Goal: Obtain resource: Download file/media

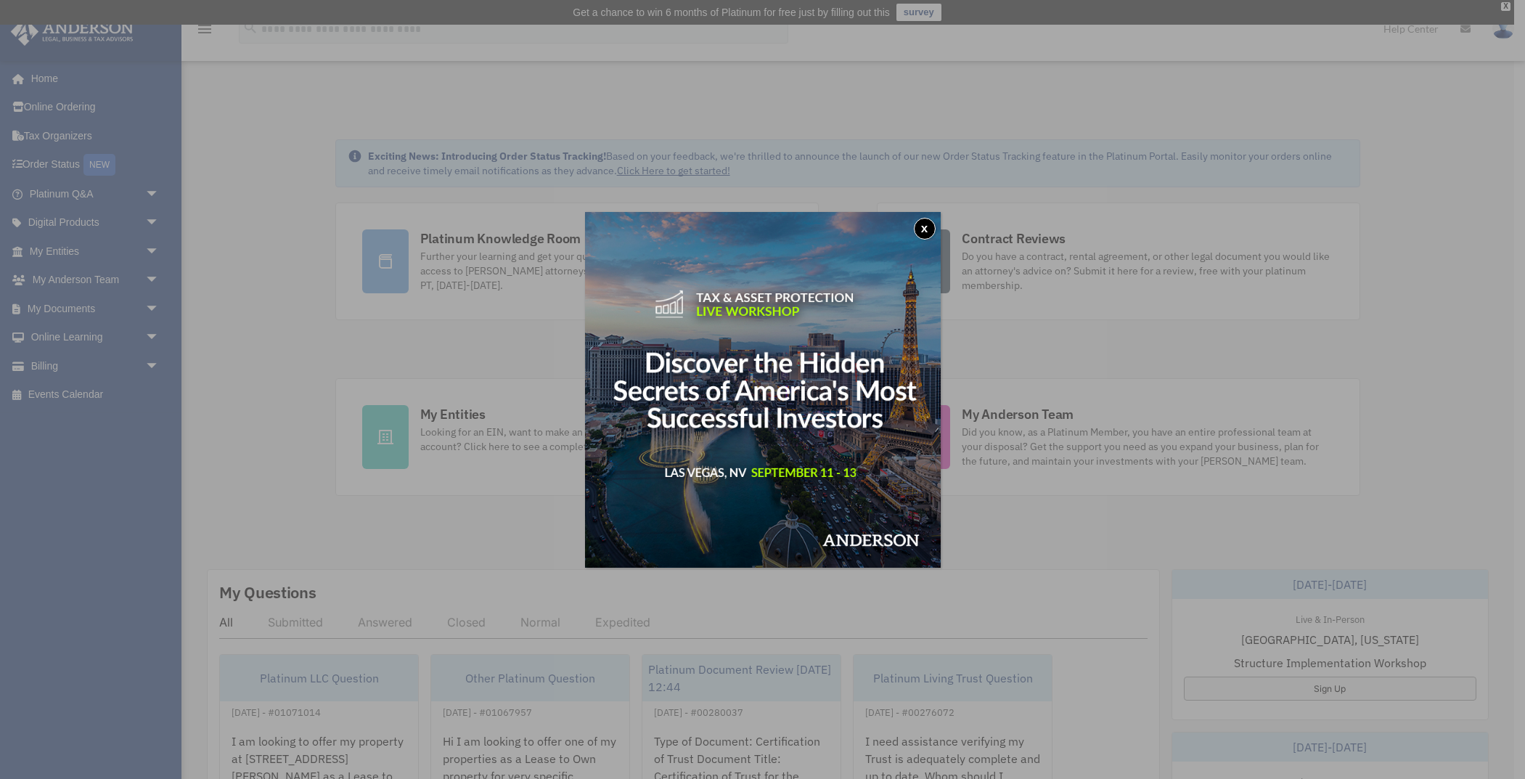
click at [932, 224] on button "x" at bounding box center [925, 229] width 22 height 22
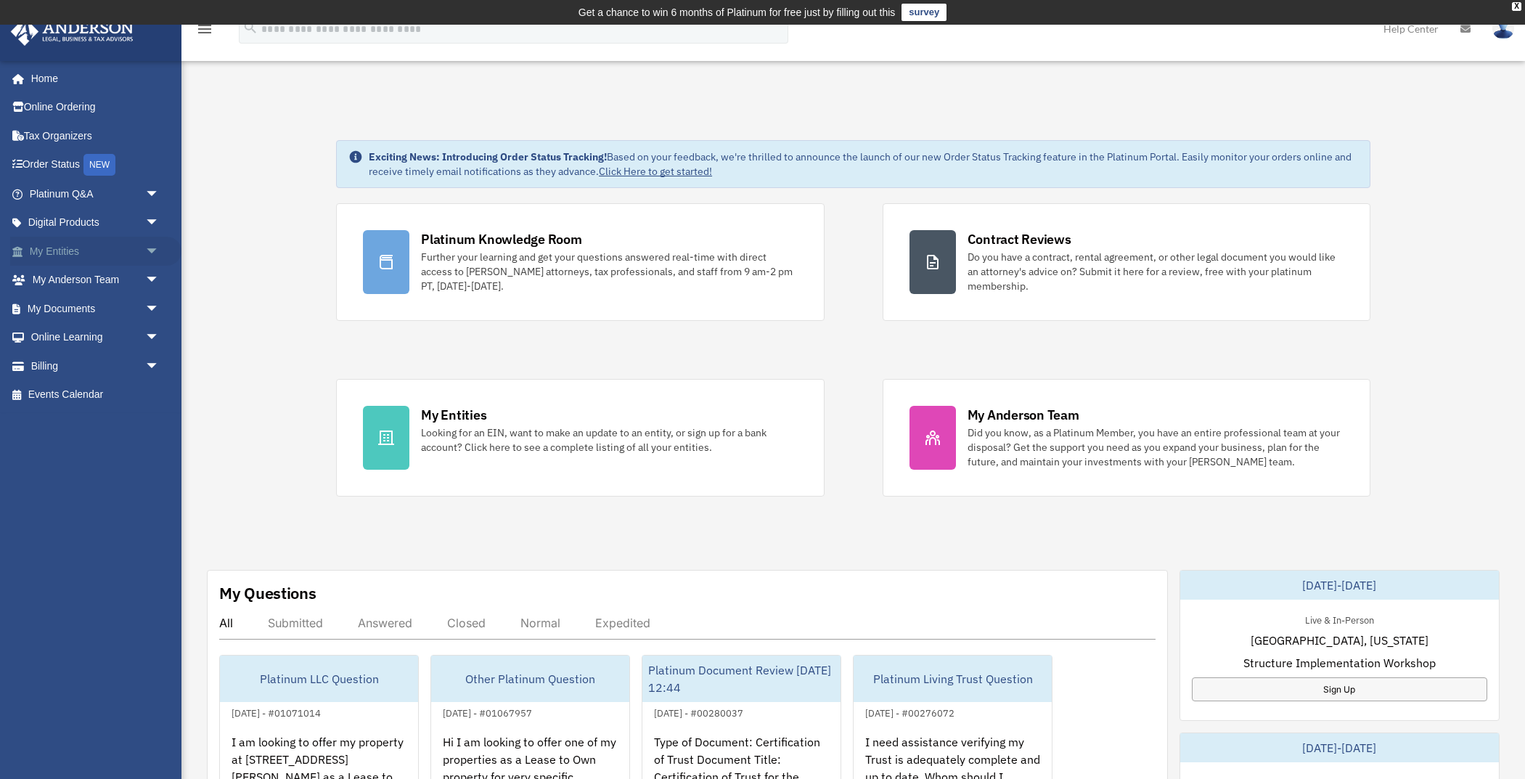
click at [60, 247] on link "My Entities arrow_drop_down" at bounding box center [95, 251] width 171 height 29
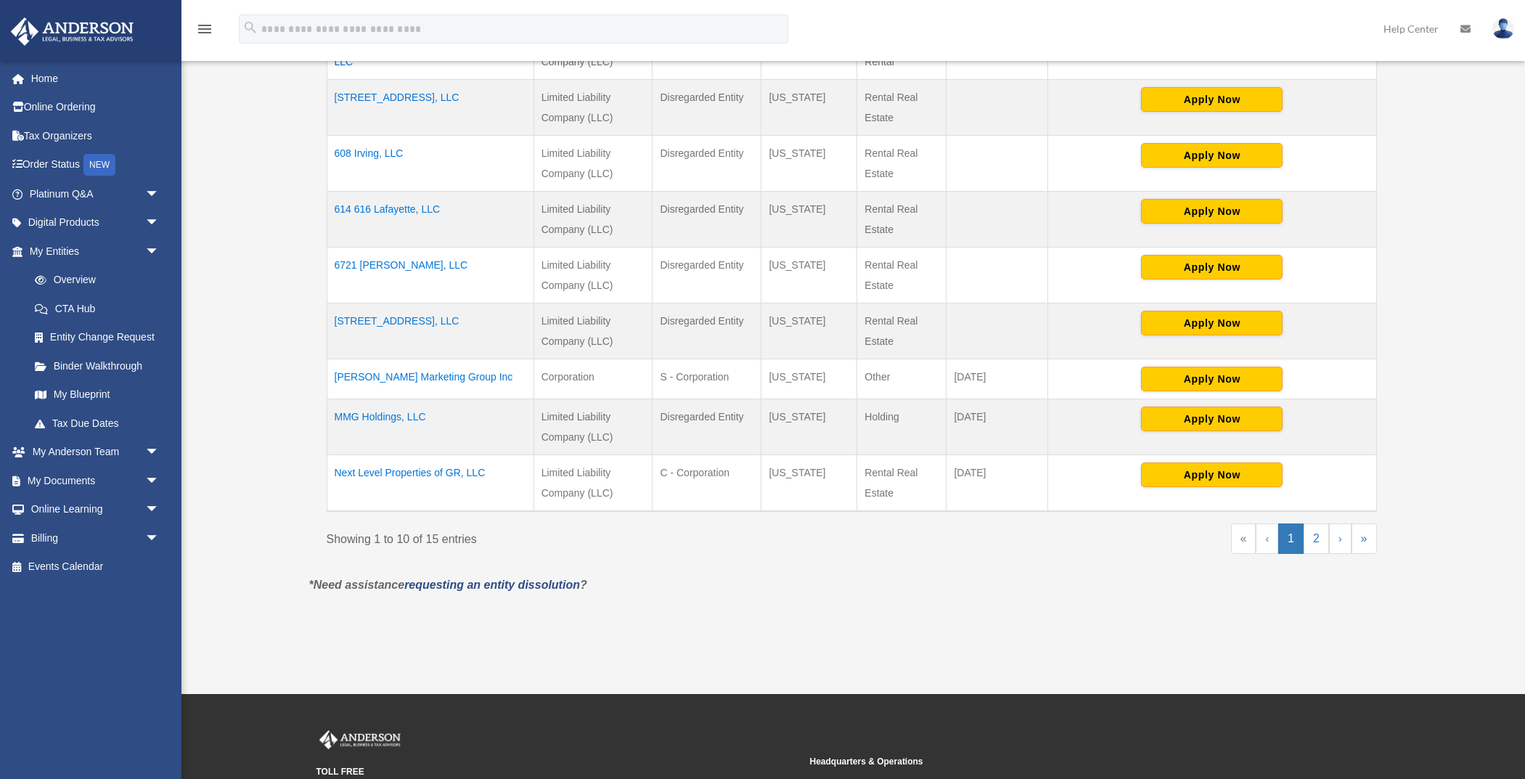
scroll to position [488, 0]
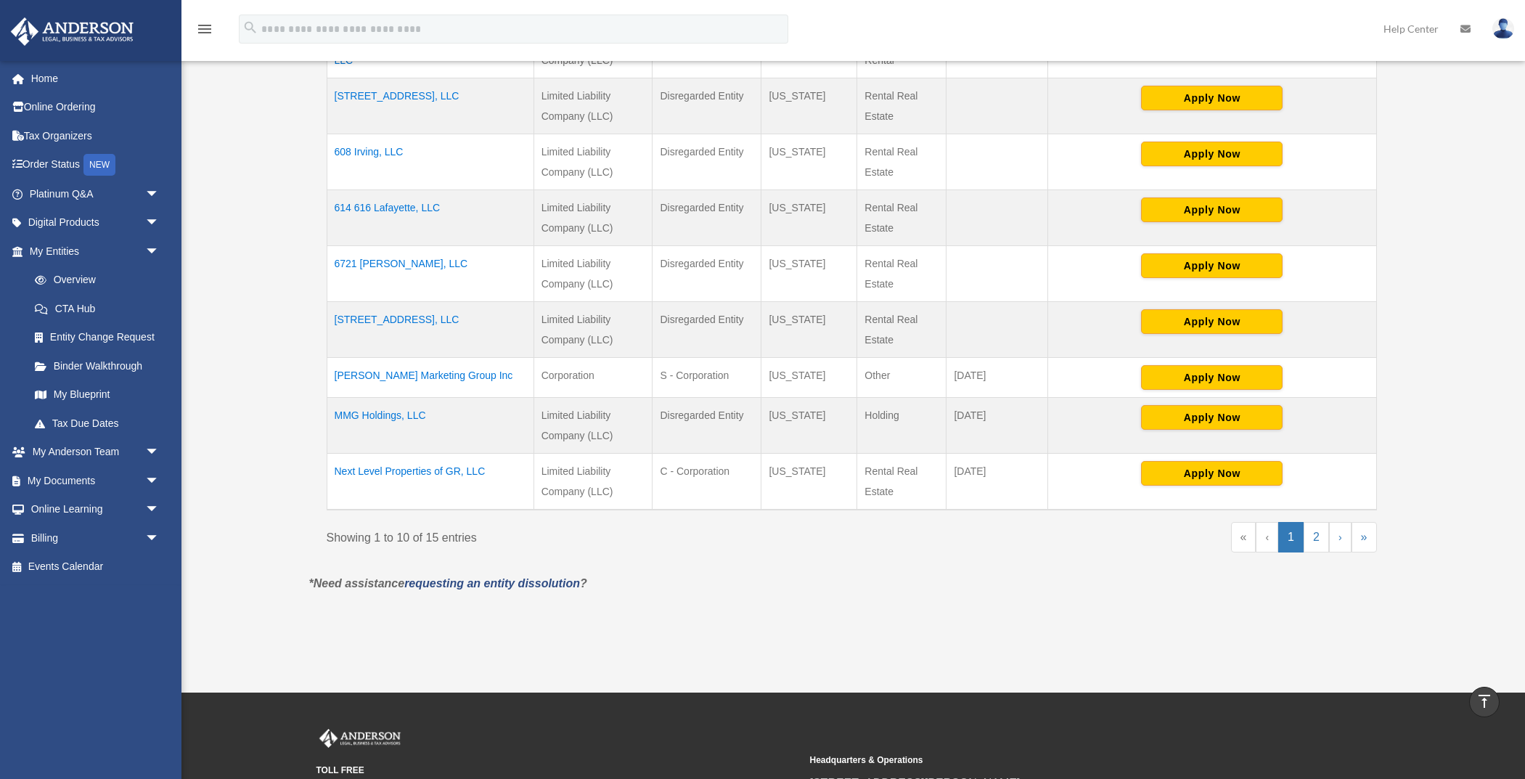
click at [399, 469] on td "Next Level Properties of GR, LLC" at bounding box center [430, 482] width 207 height 57
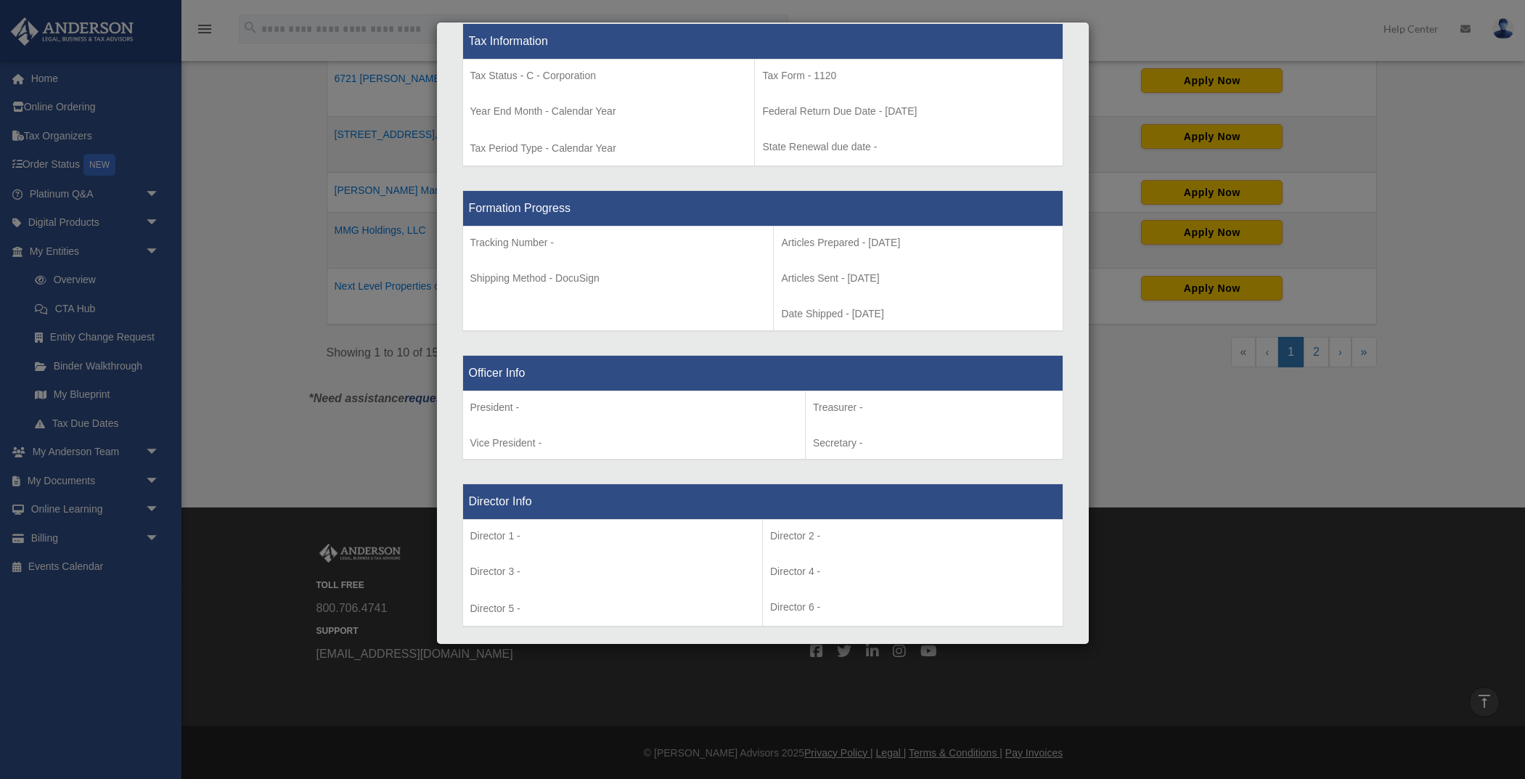
scroll to position [0, 0]
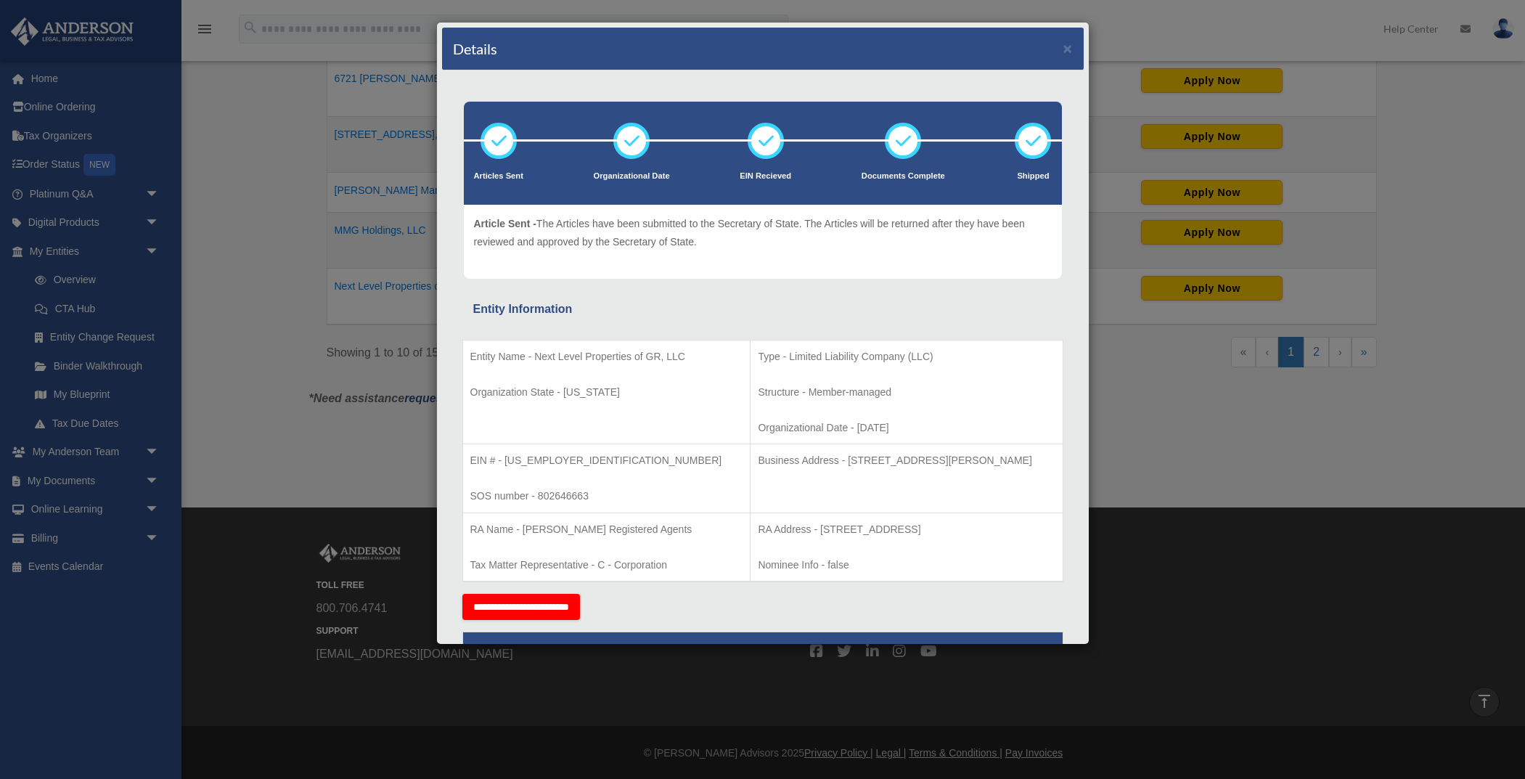
click at [276, 87] on div "Details × Articles Sent Organizational Date" at bounding box center [762, 389] width 1525 height 779
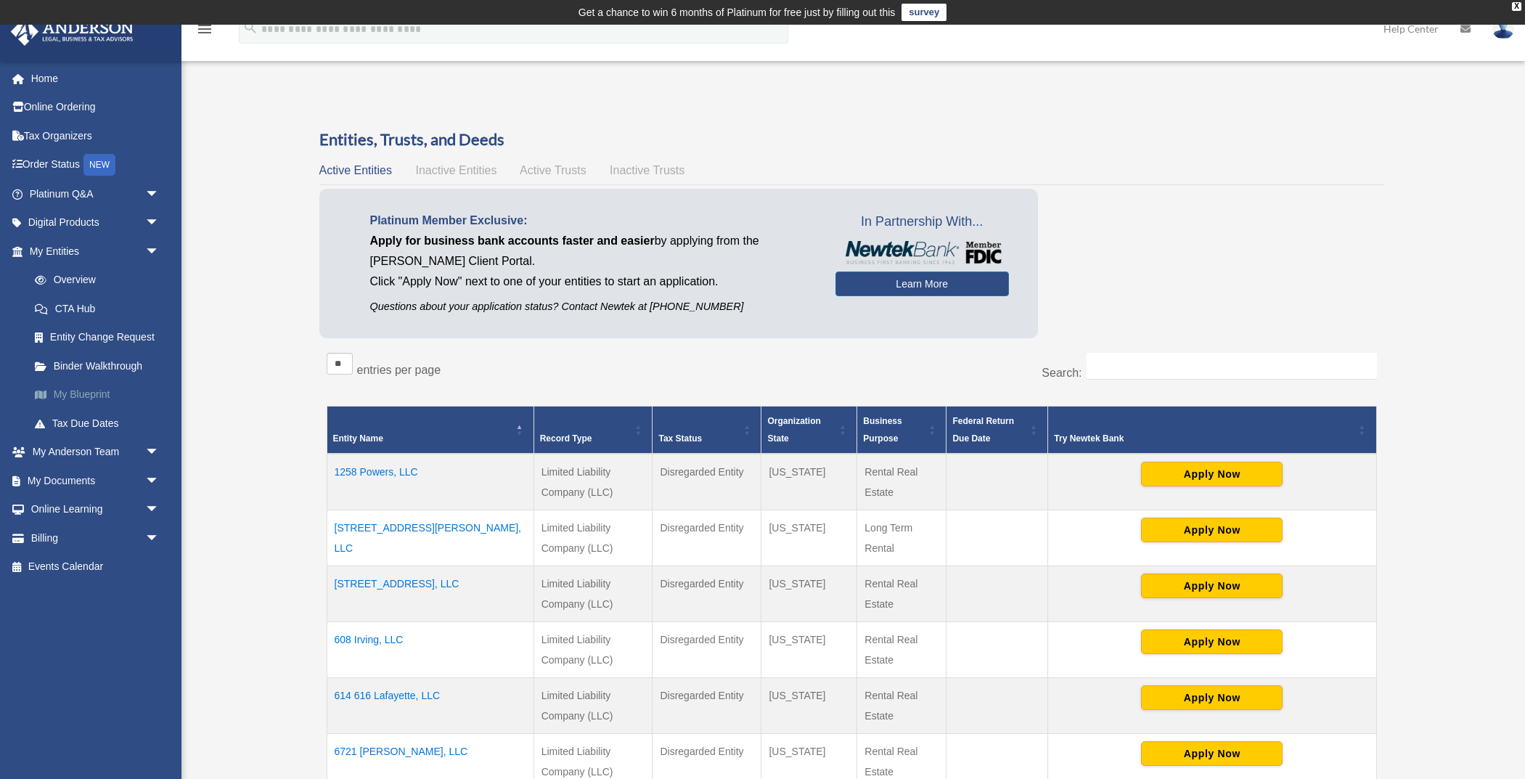
scroll to position [1, 0]
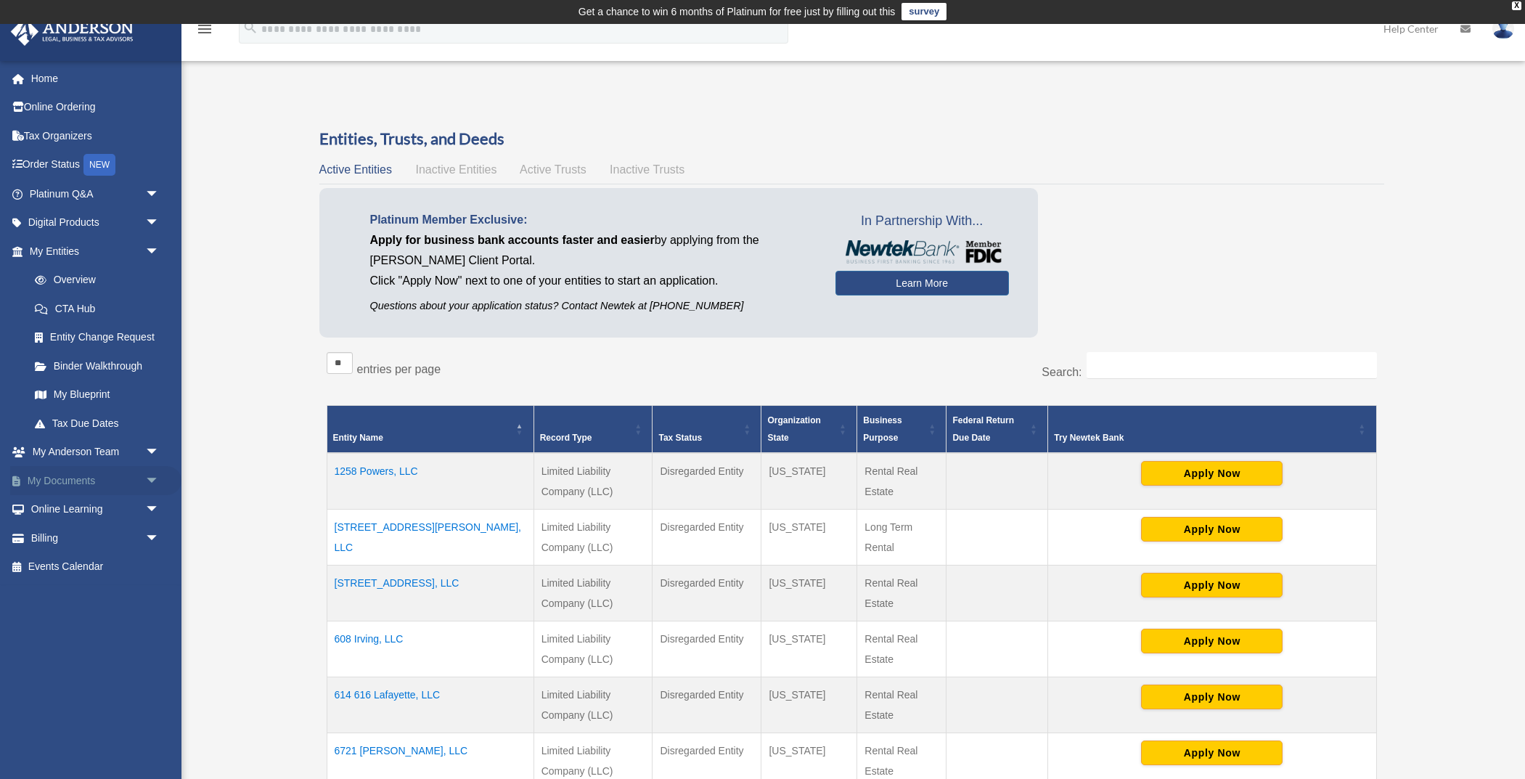
click at [85, 477] on link "My Documents arrow_drop_down" at bounding box center [95, 480] width 171 height 29
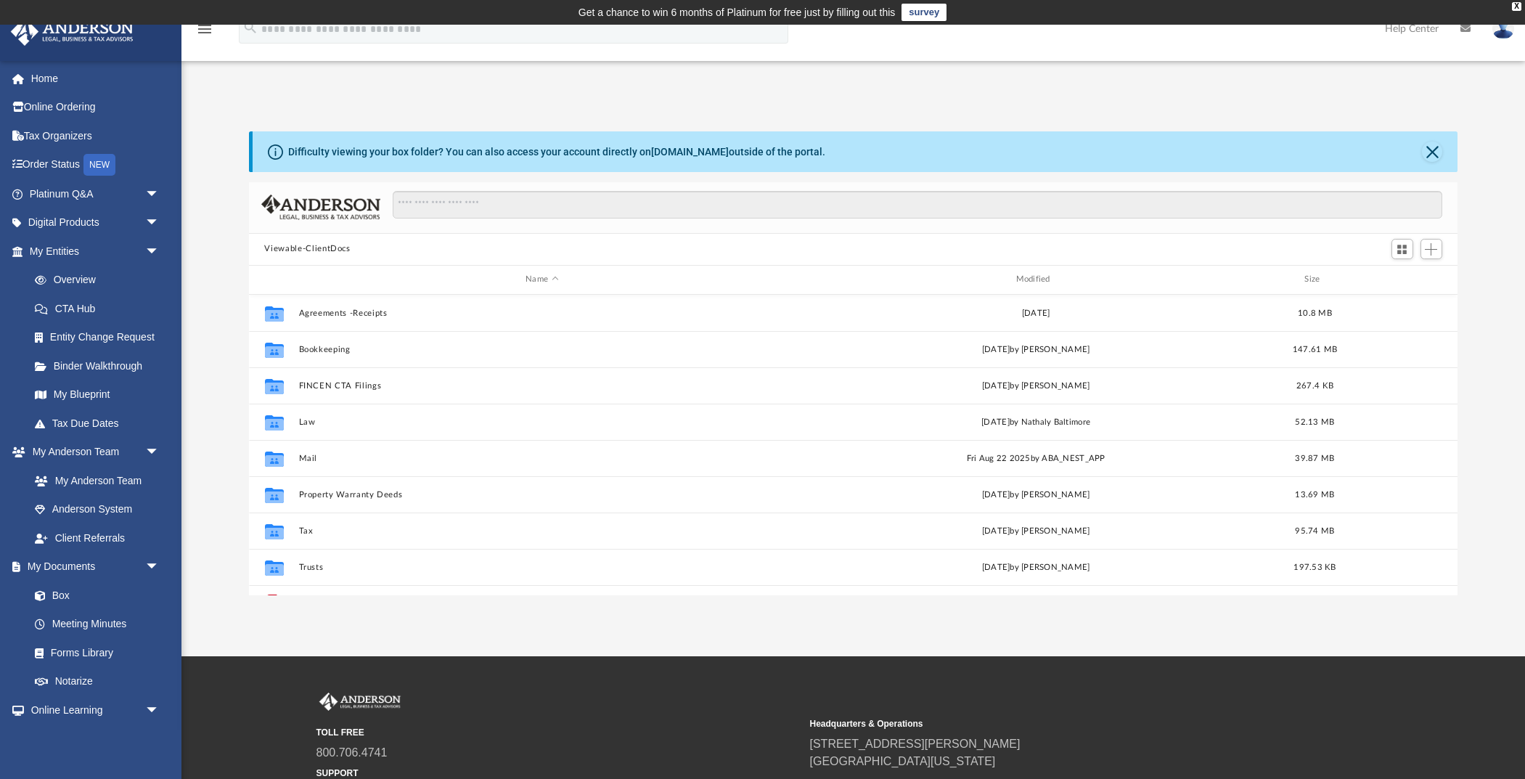
scroll to position [330, 1209]
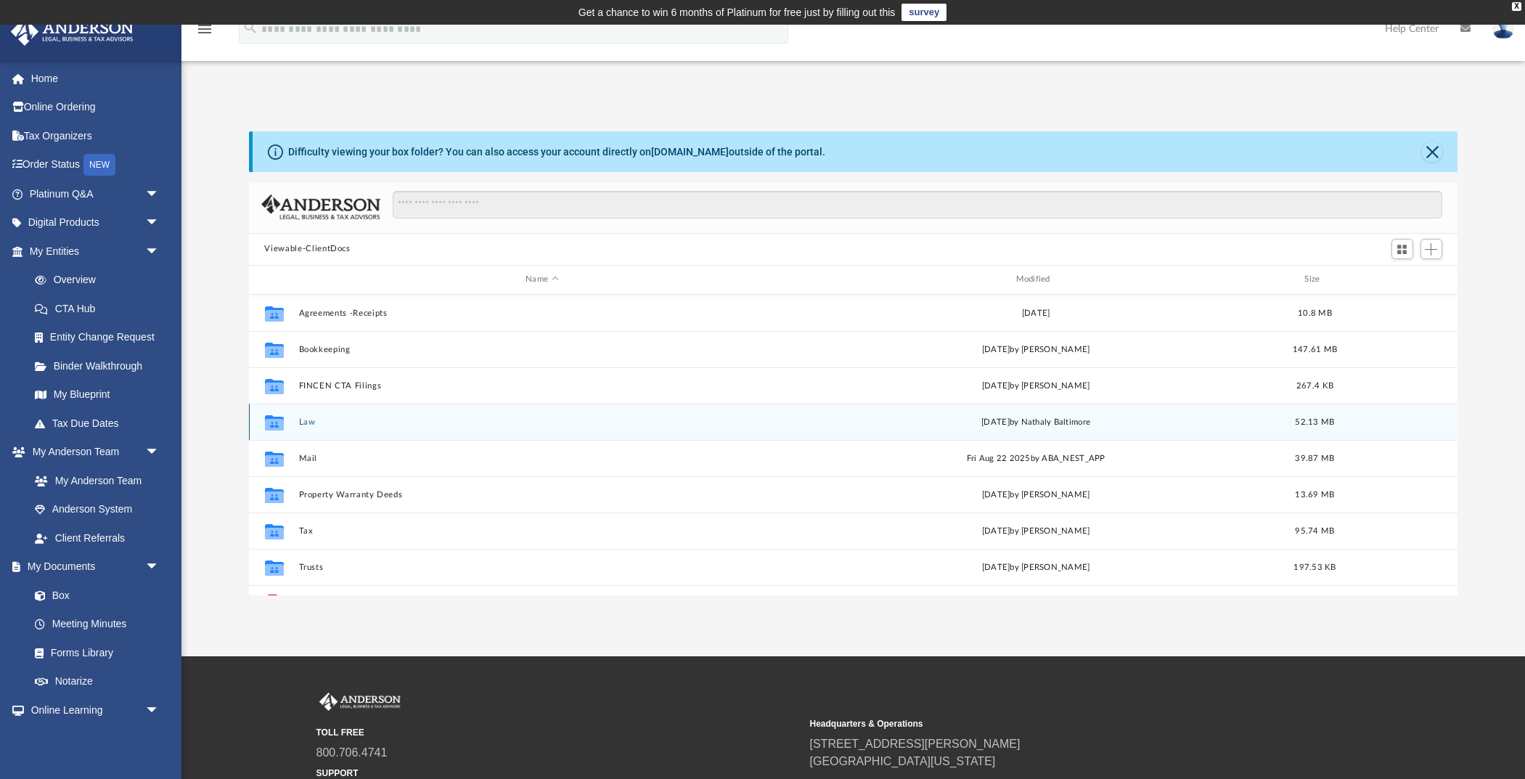
click at [289, 420] on div "Collaborated Folder" at bounding box center [274, 421] width 36 height 23
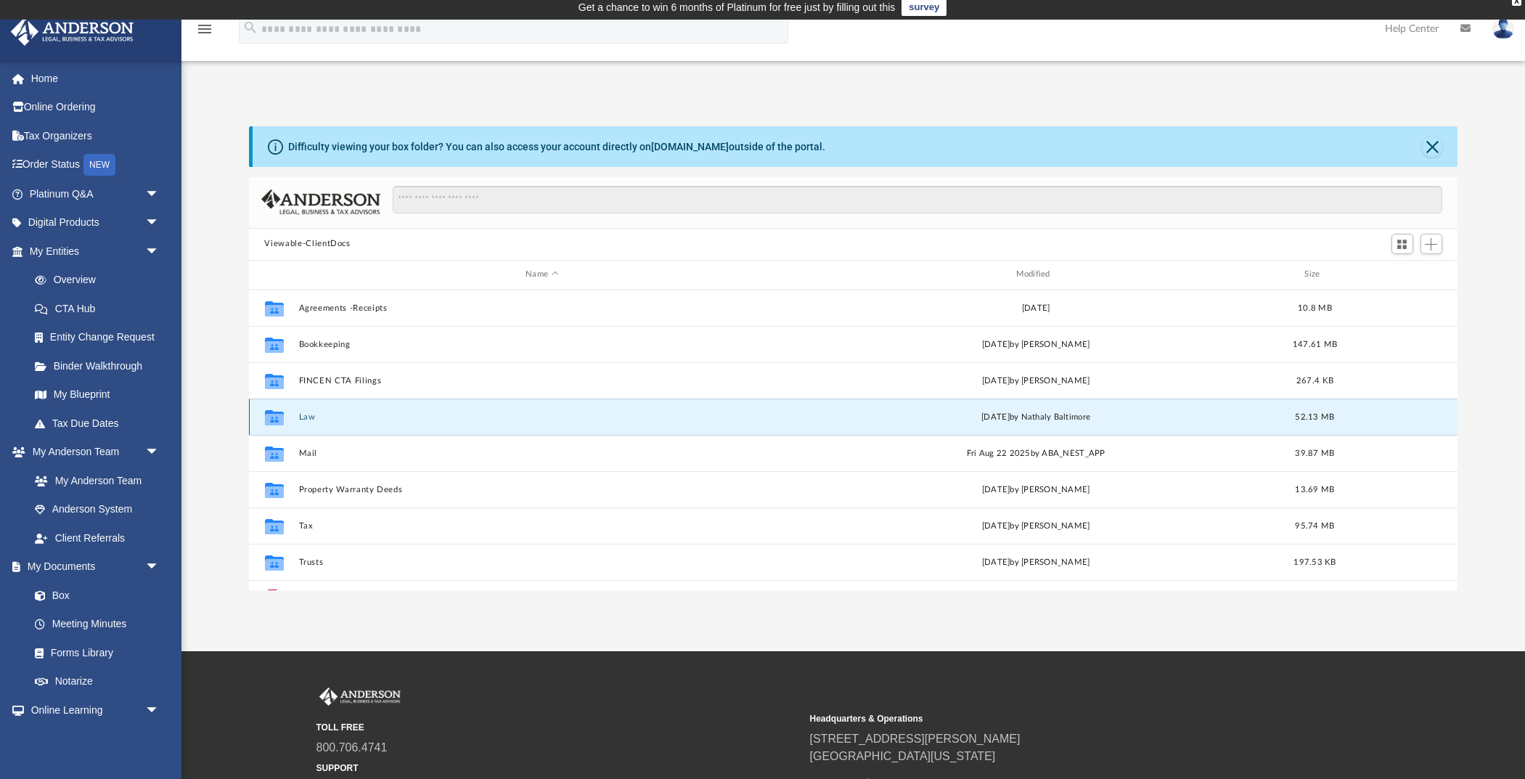
click at [278, 420] on g "grid" at bounding box center [273, 416] width 19 height 15
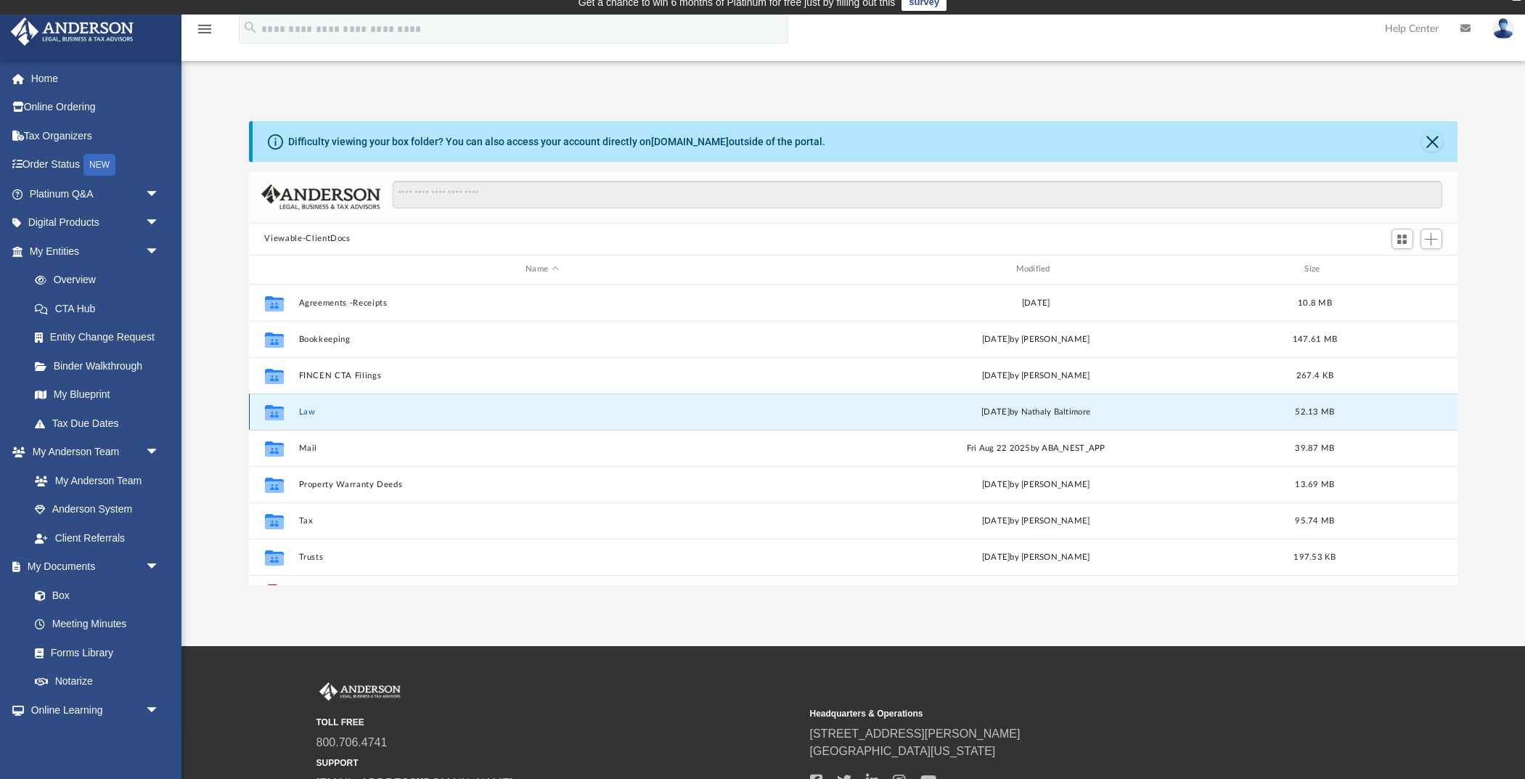
scroll to position [0, 0]
click at [311, 411] on div "Collaborated Folder Agreements -Receipts [DATE] 10.8 MB Collaborated Folder Boo…" at bounding box center [853, 435] width 1209 height 301
click at [852, 141] on div "Difficulty viewing your box folder? You can also access your account directly o…" at bounding box center [856, 141] width 1206 height 41
click at [78, 592] on link "Box" at bounding box center [100, 595] width 161 height 29
click at [65, 592] on link "Box" at bounding box center [100, 595] width 161 height 29
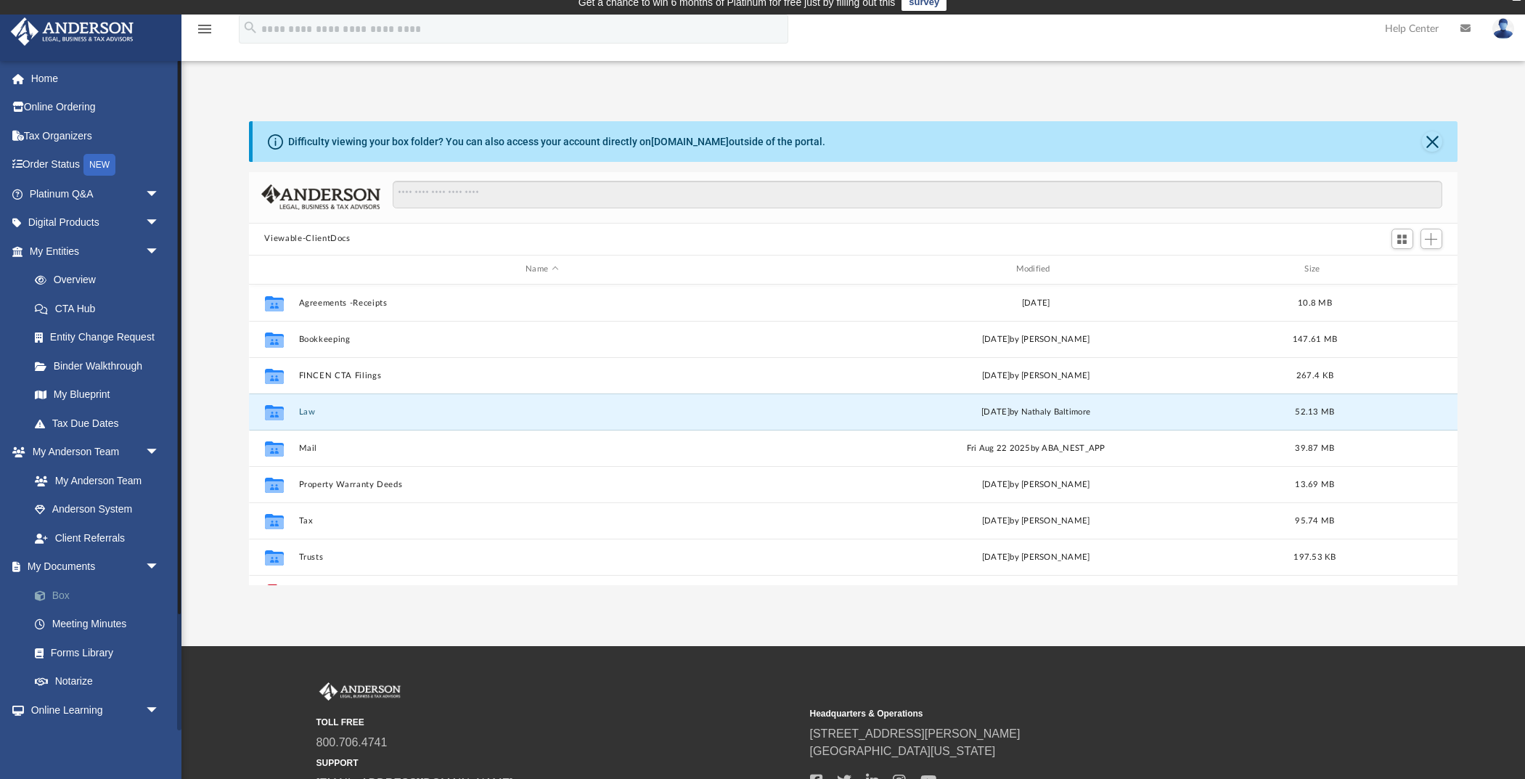
click at [62, 591] on link "Box" at bounding box center [100, 595] width 161 height 29
click at [91, 570] on link "My Documents arrow_drop_down" at bounding box center [95, 566] width 171 height 29
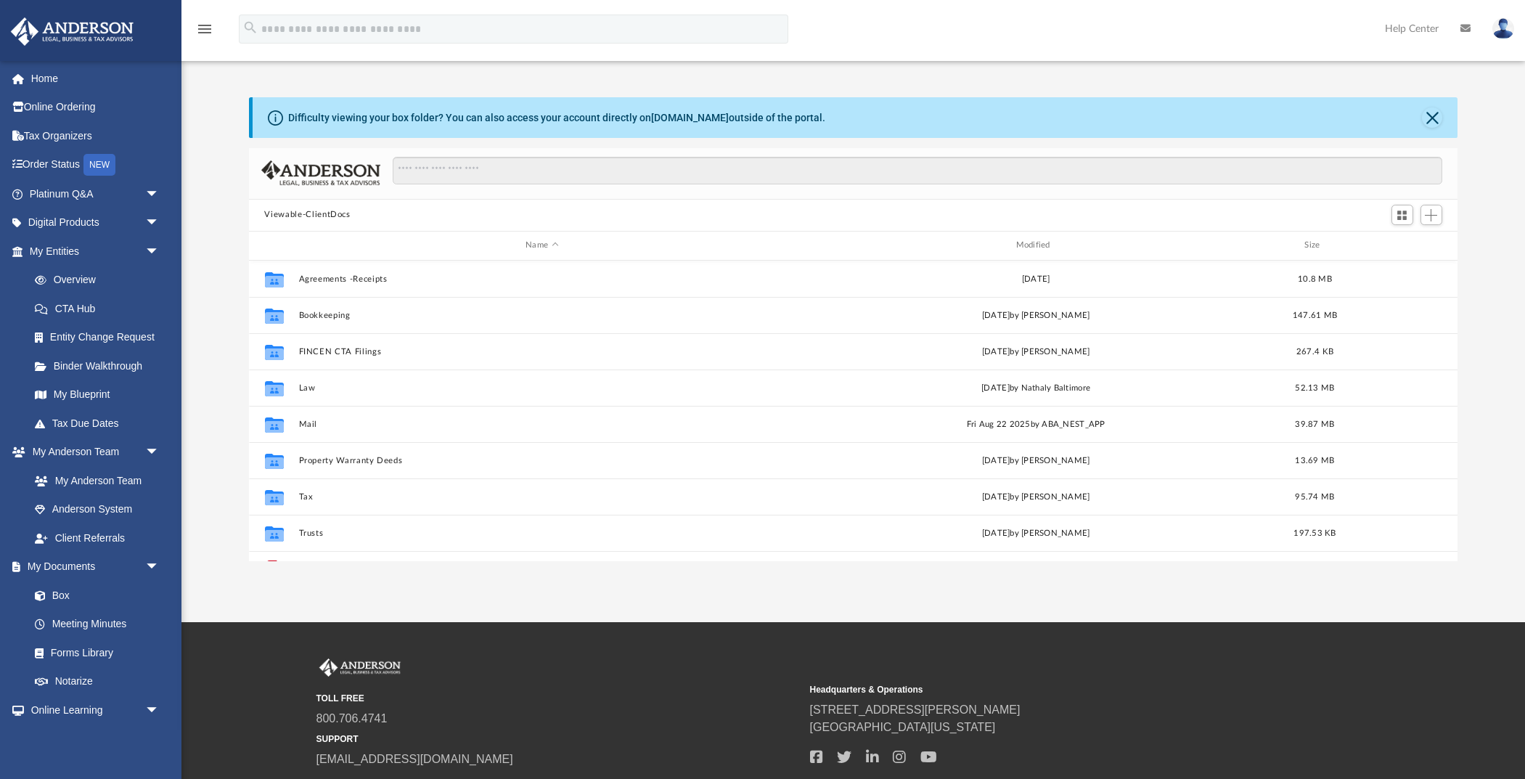
scroll to position [330, 1209]
click at [69, 595] on link "Box" at bounding box center [100, 595] width 161 height 29
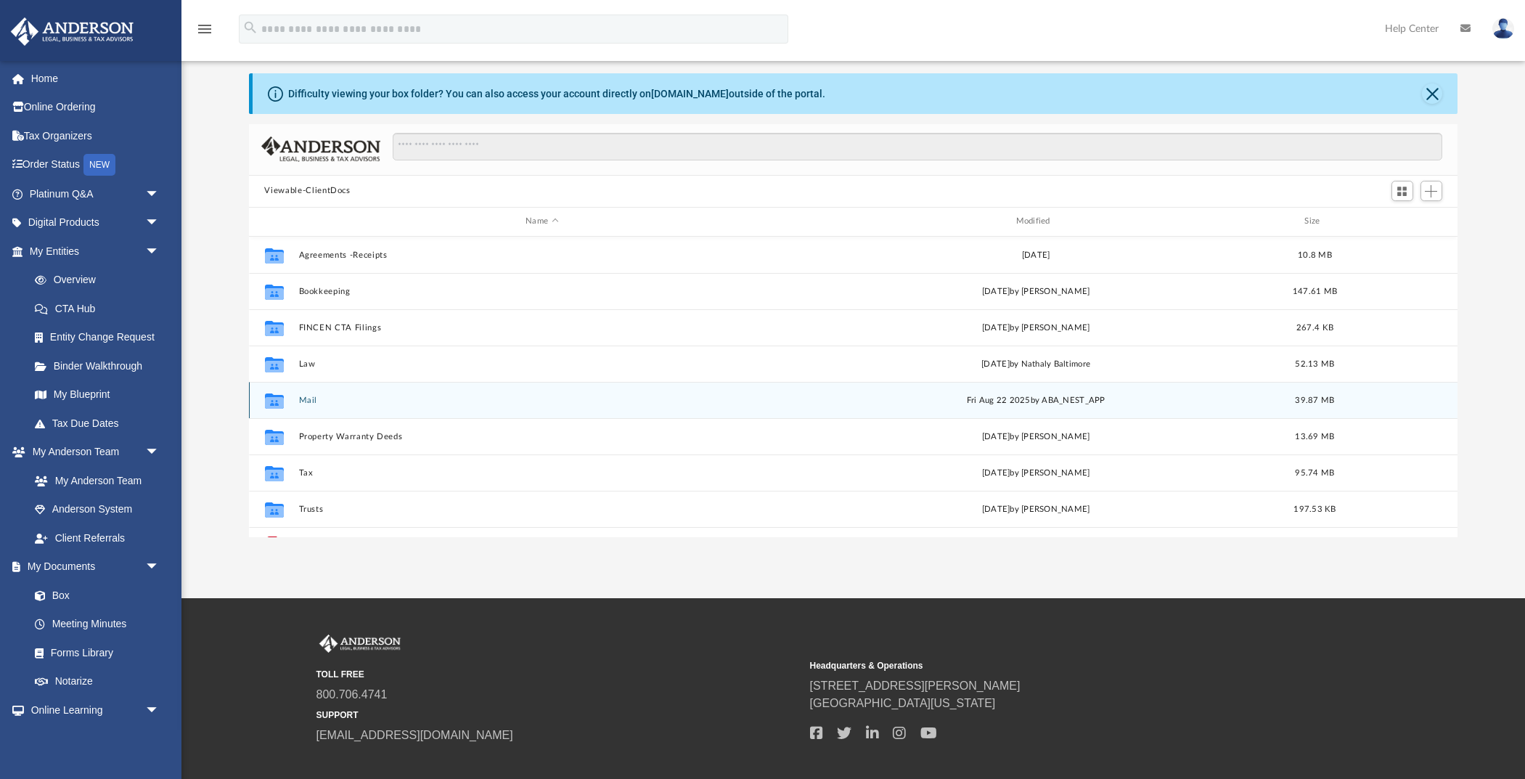
scroll to position [56, 0]
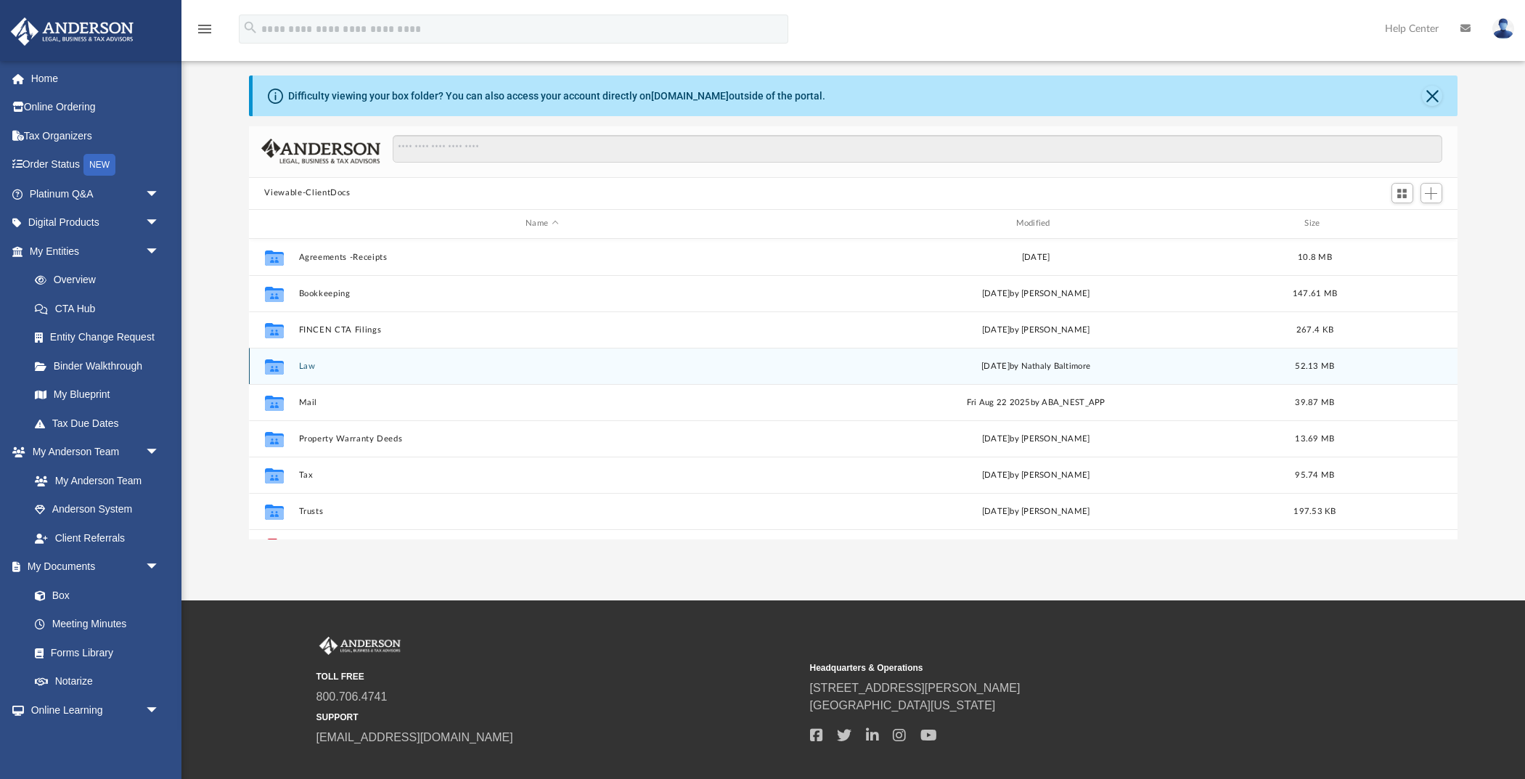
click at [302, 356] on div "Collaborated Folder Law [DATE] by Nathaly Baltimore 52.13 MB" at bounding box center [853, 366] width 1209 height 36
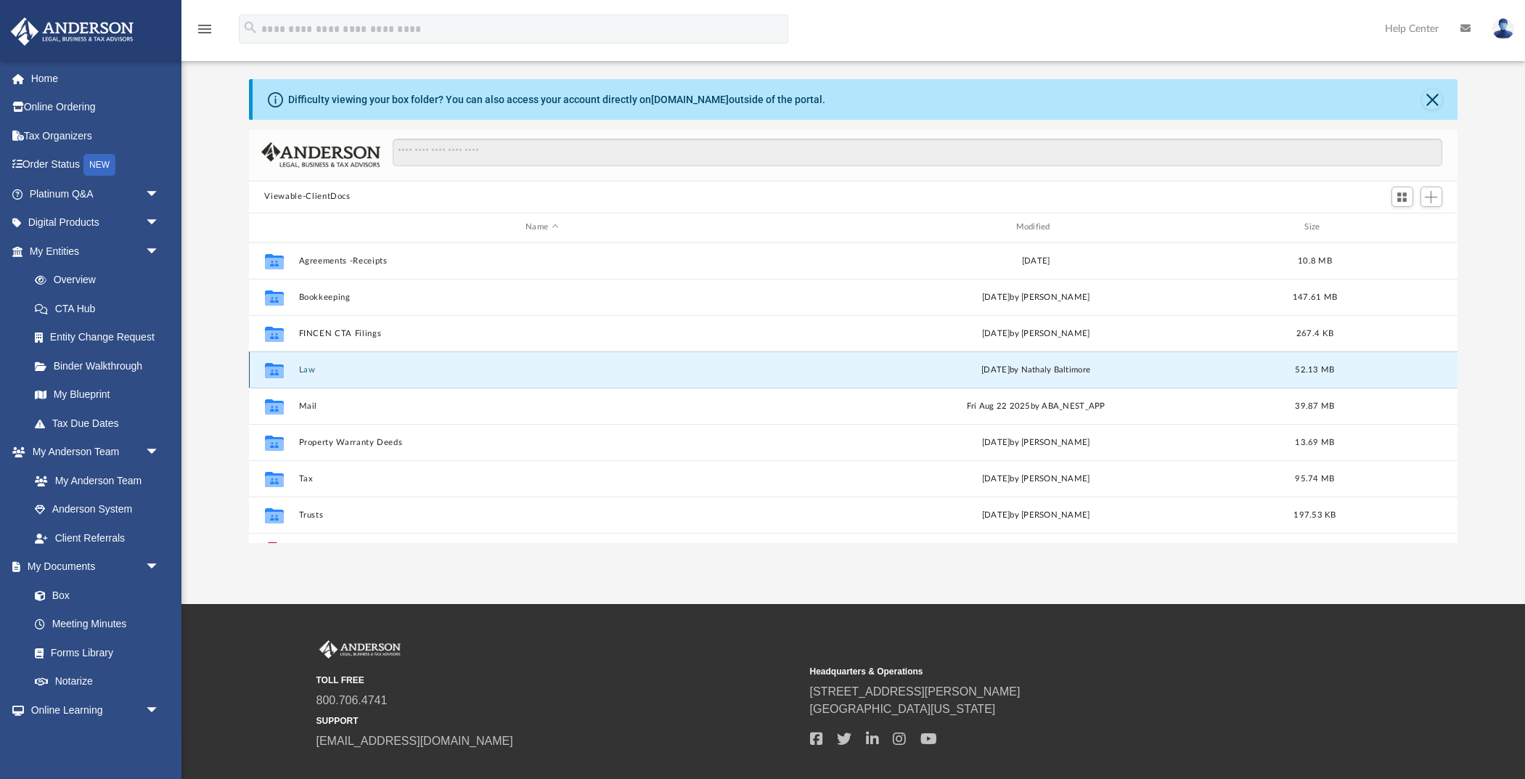
scroll to position [50, 0]
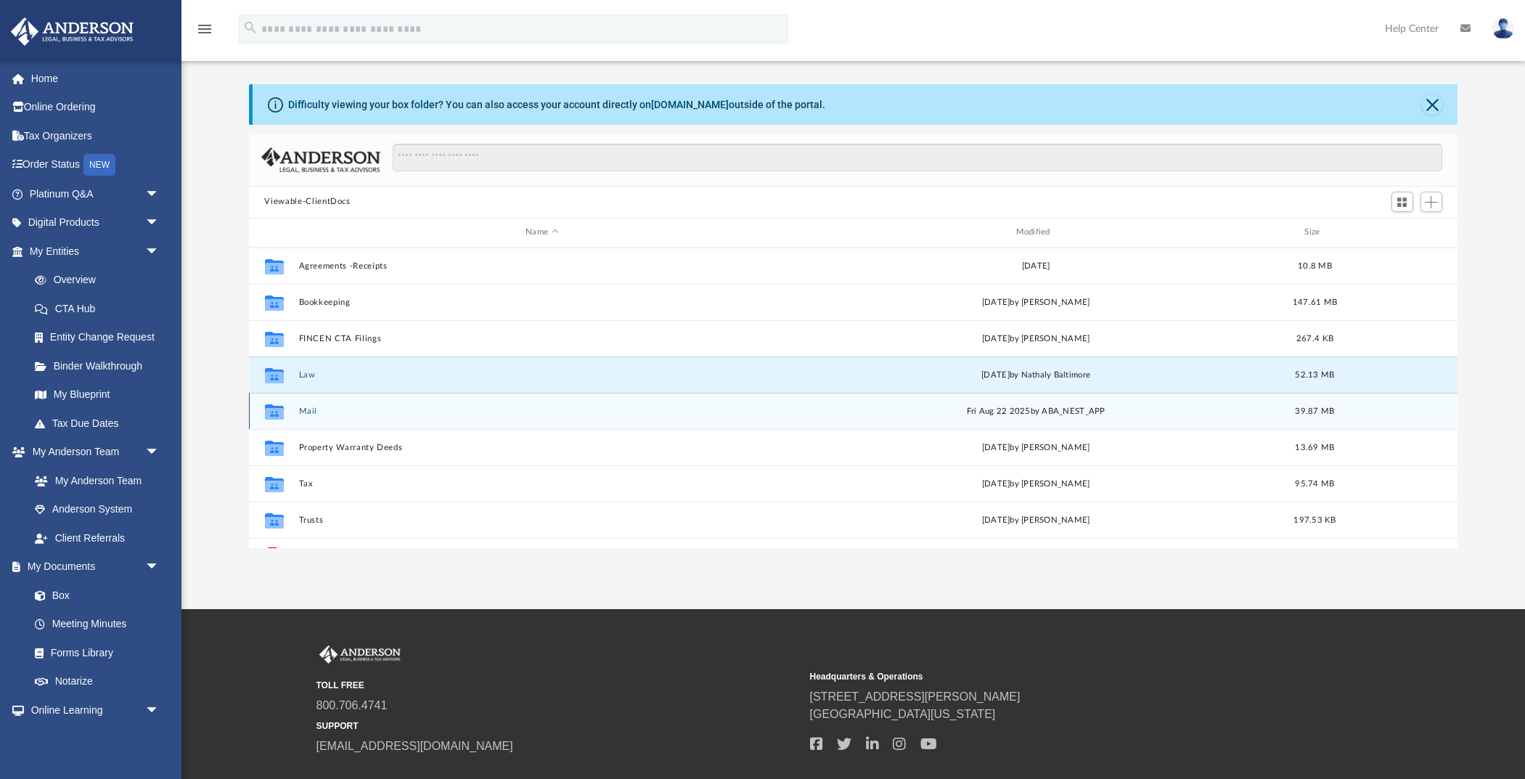
click at [309, 409] on button "Mail" at bounding box center [541, 410] width 487 height 9
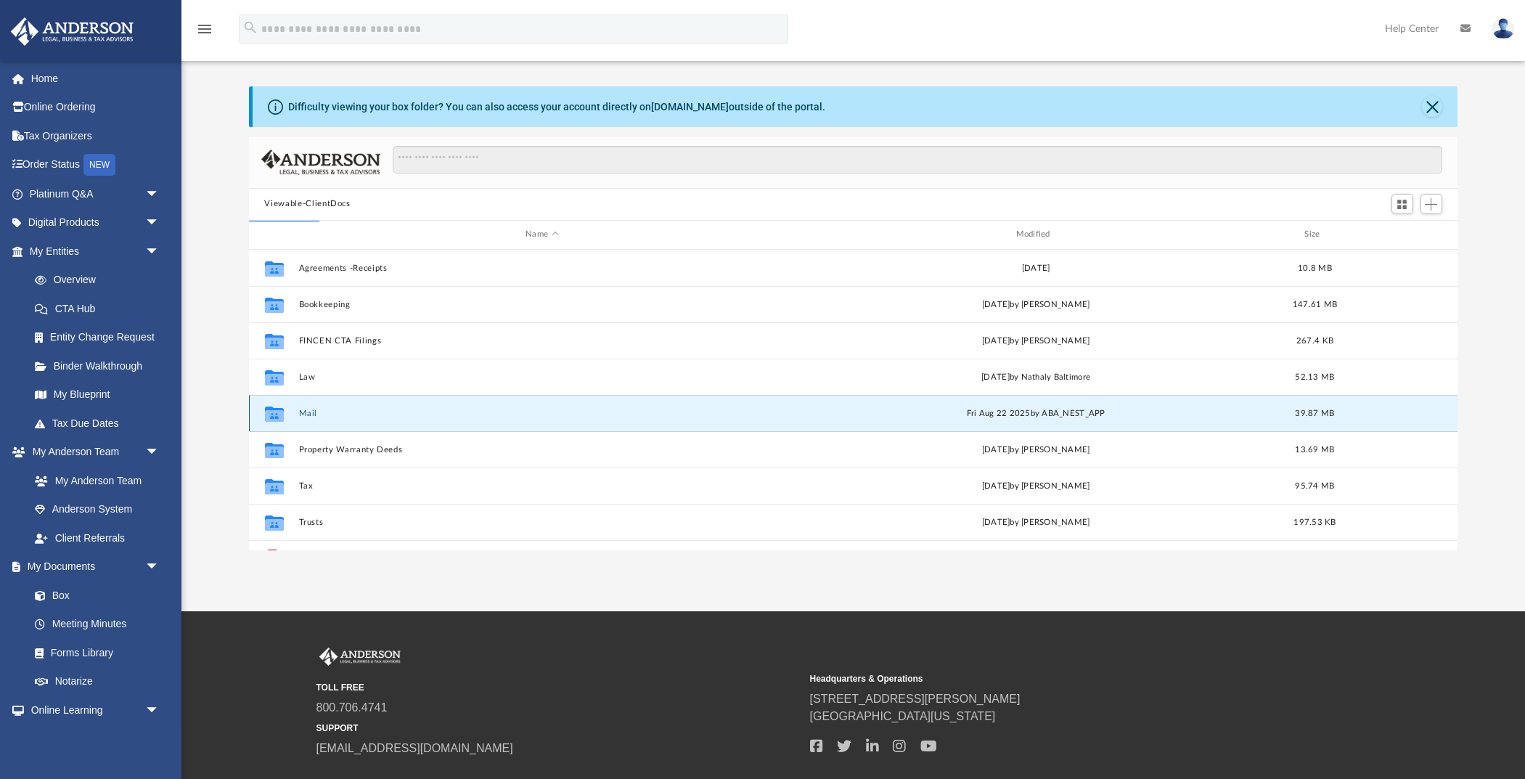
click at [309, 409] on button "Mail" at bounding box center [541, 412] width 487 height 9
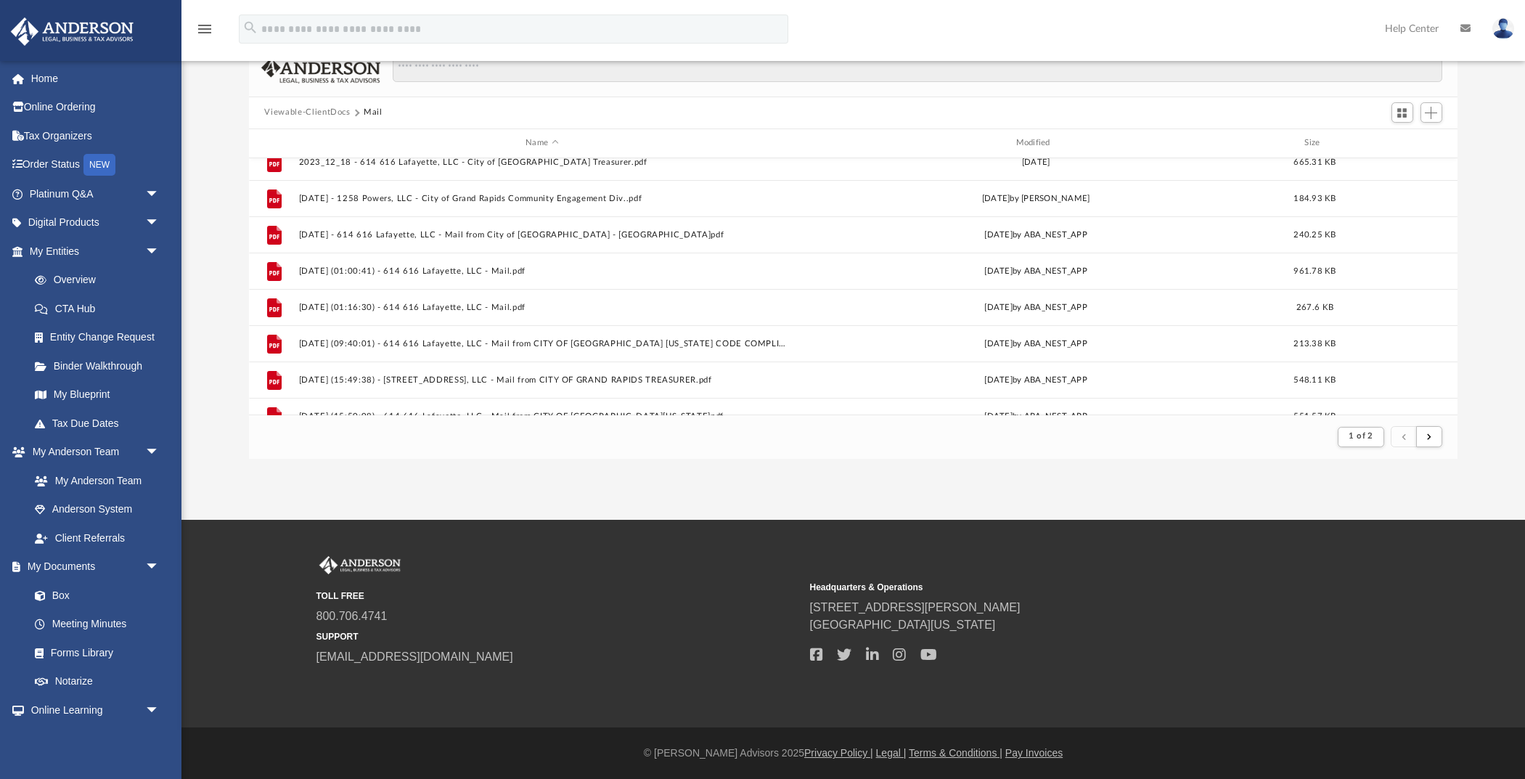
scroll to position [0, 0]
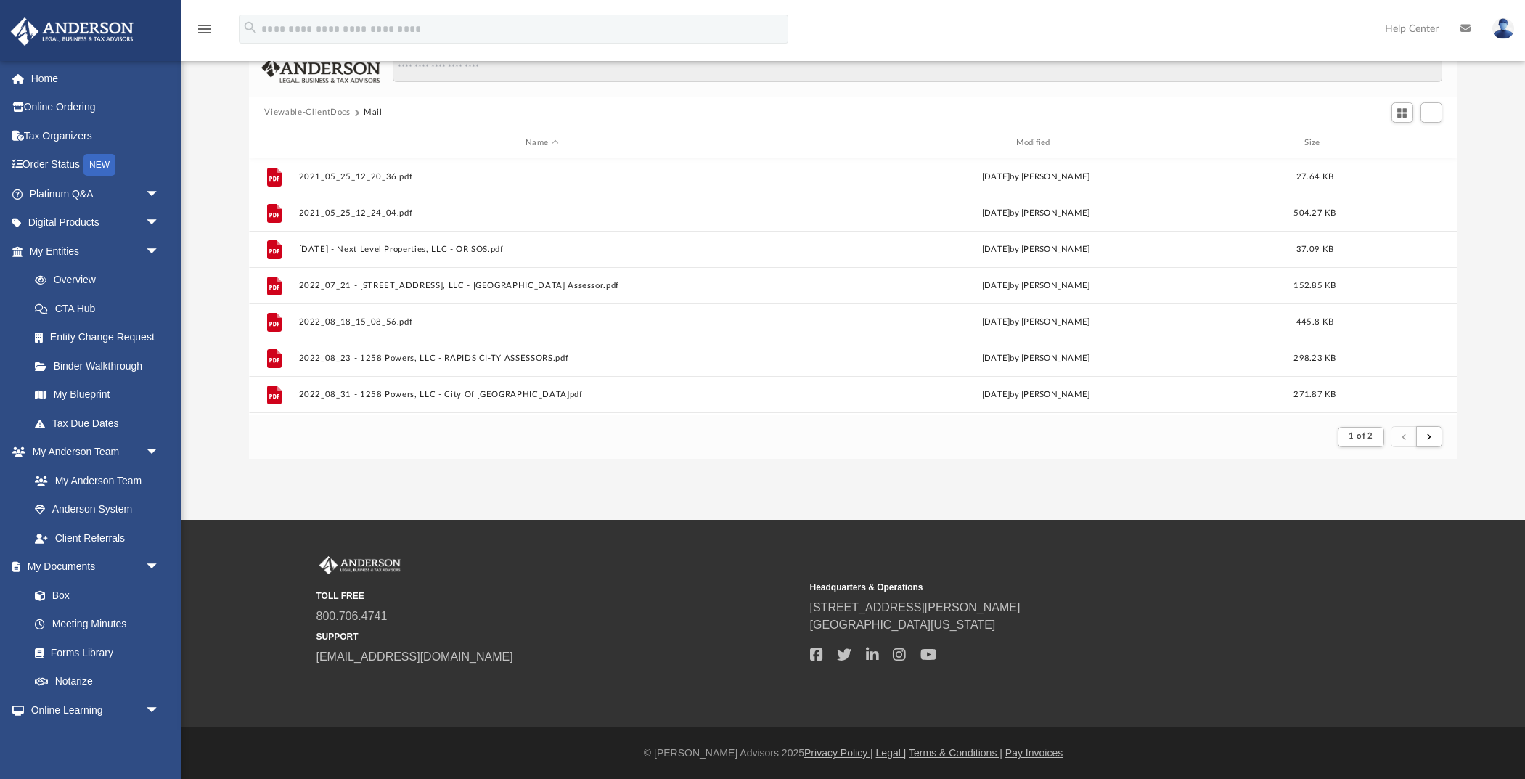
click at [311, 105] on div "Viewable-ClientDocs Mail" at bounding box center [853, 113] width 1209 height 32
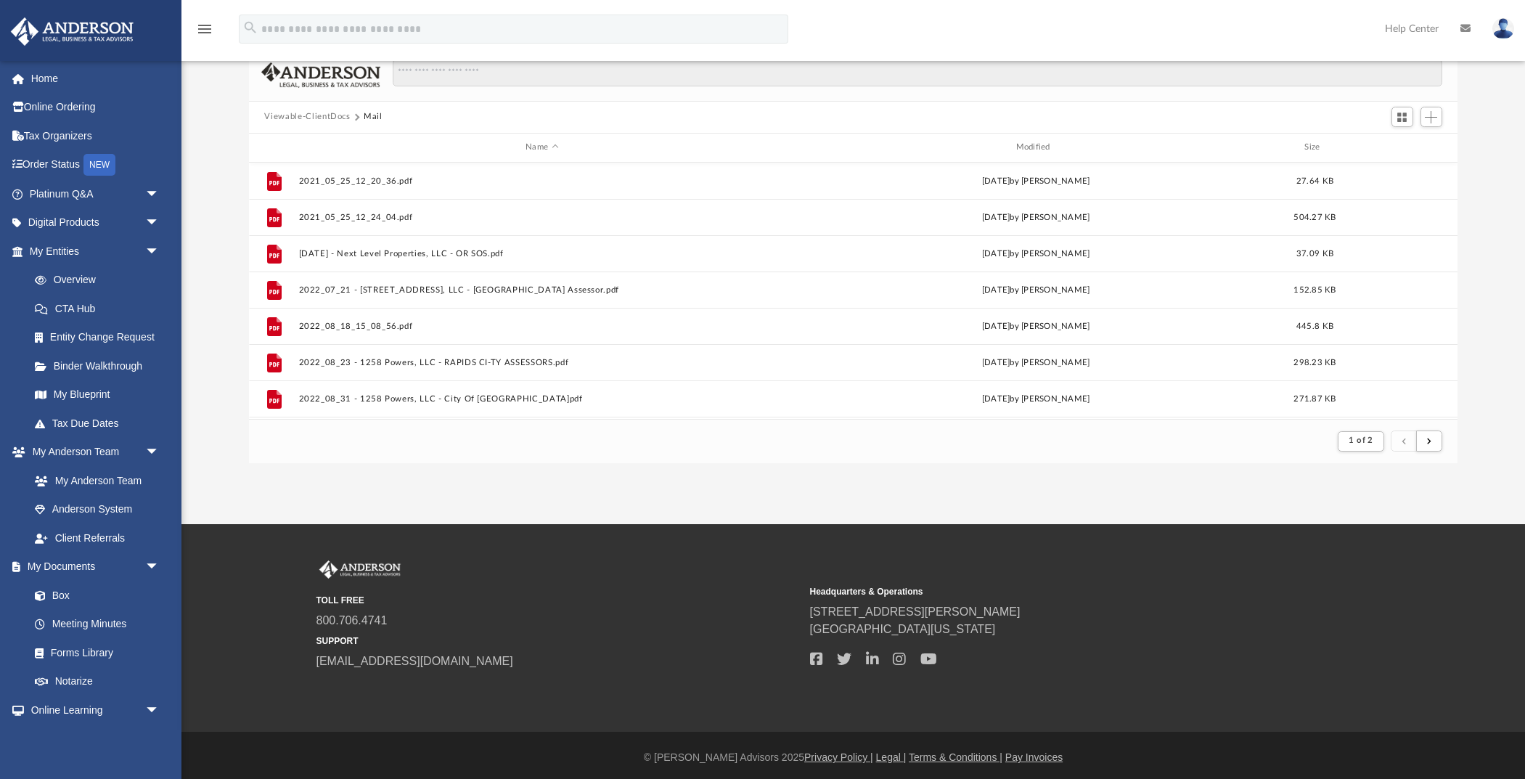
click at [314, 111] on button "Viewable-ClientDocs" at bounding box center [307, 116] width 86 height 13
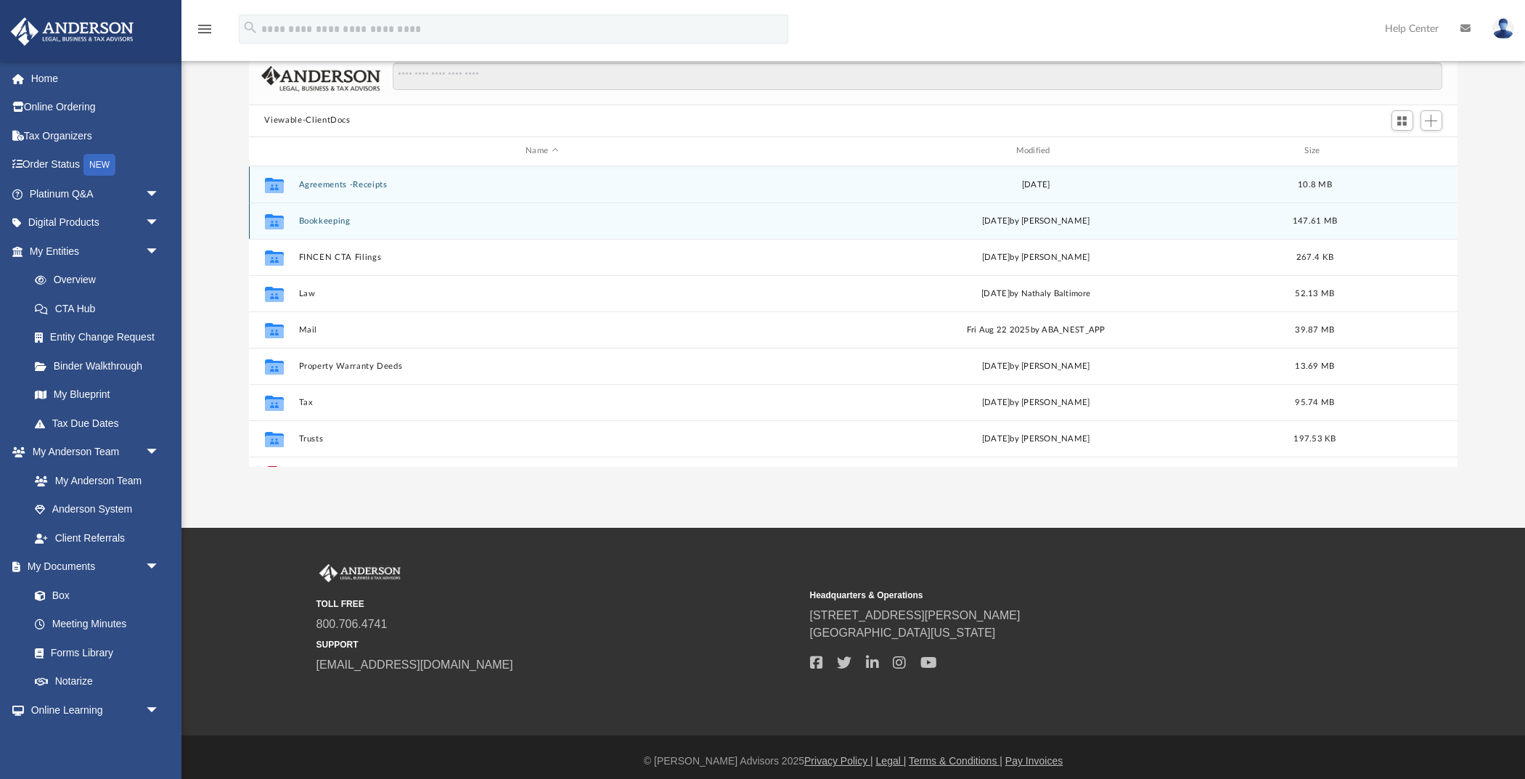
scroll to position [330, 1209]
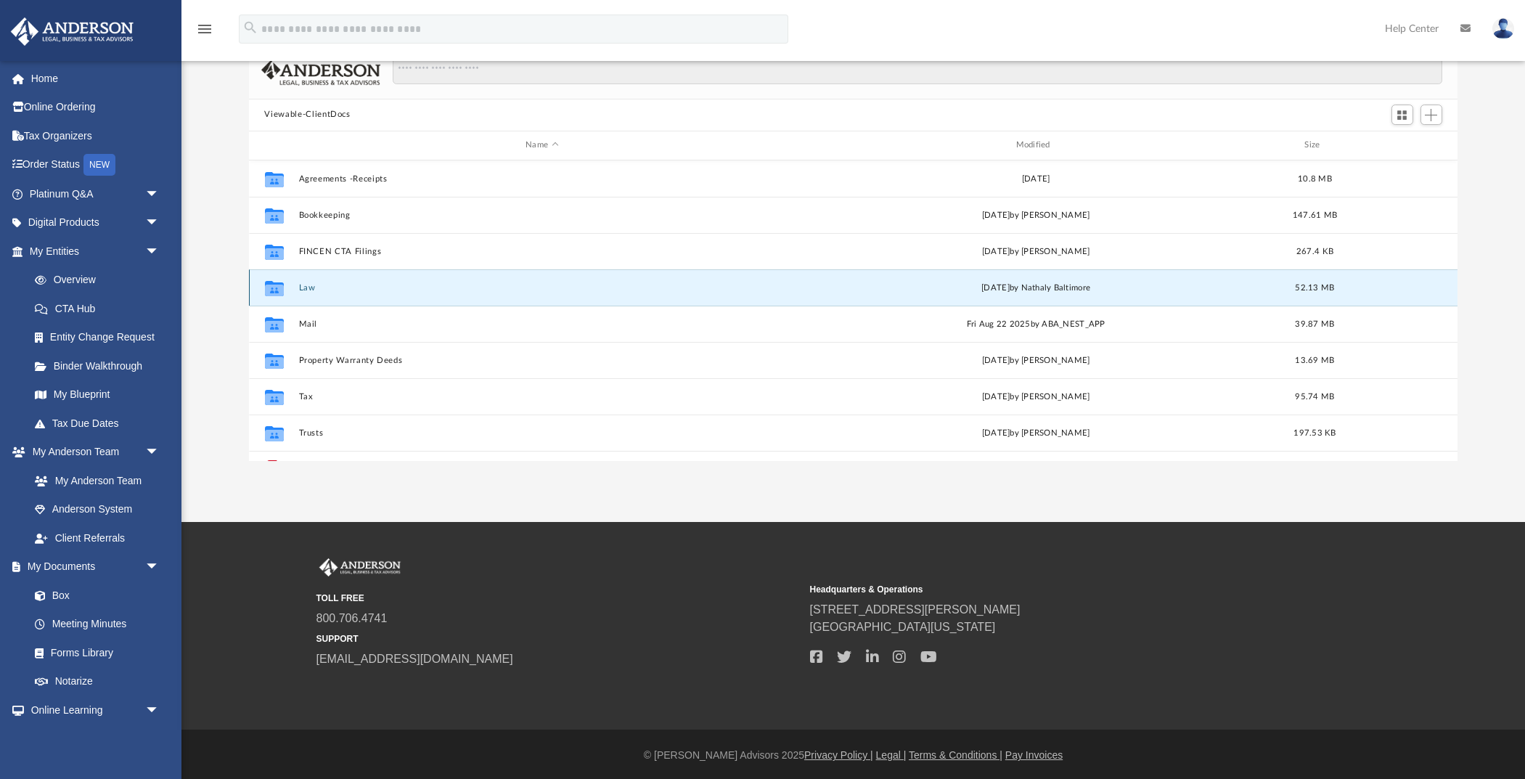
click at [306, 283] on button "Law" at bounding box center [541, 286] width 487 height 9
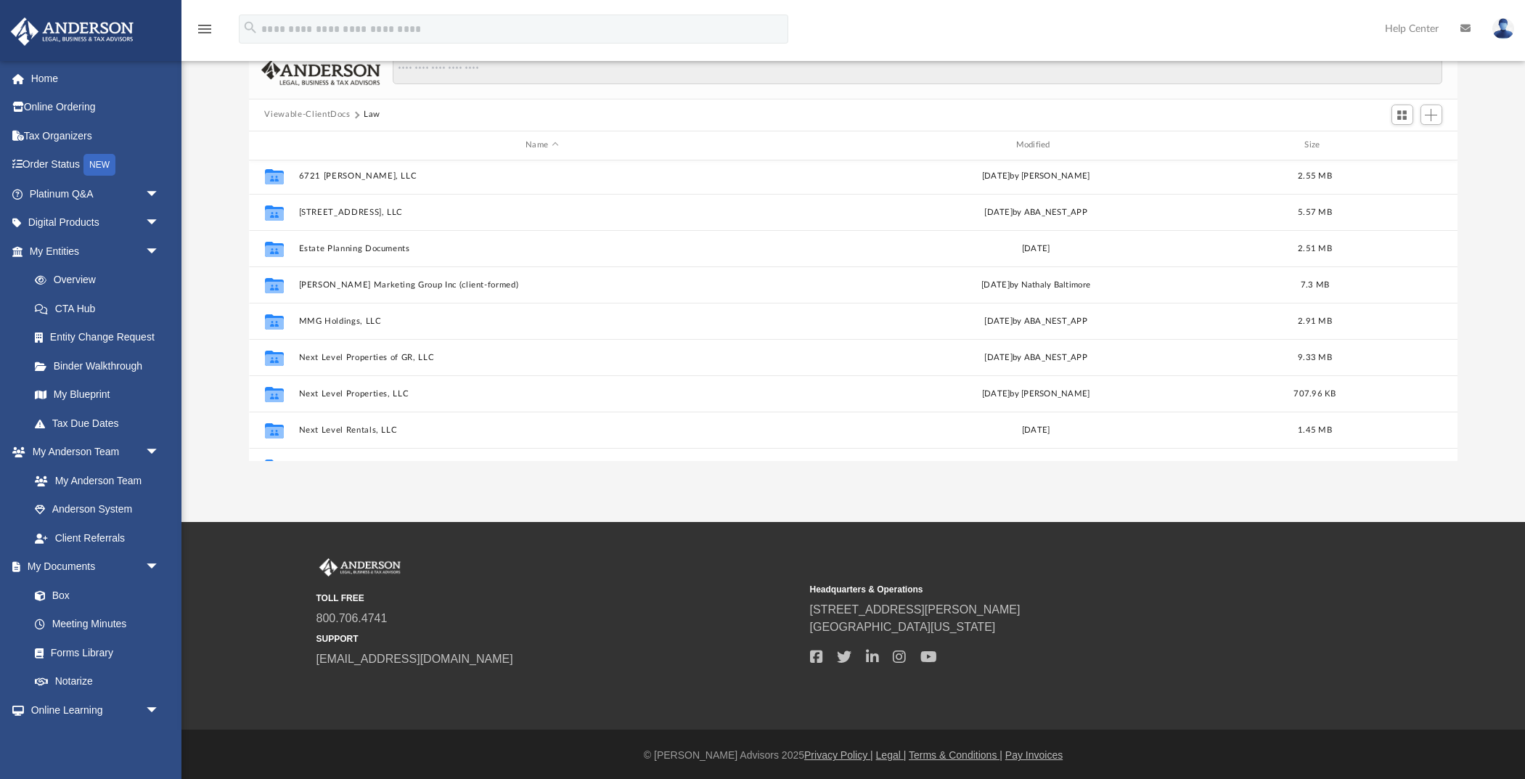
scroll to position [183, 0]
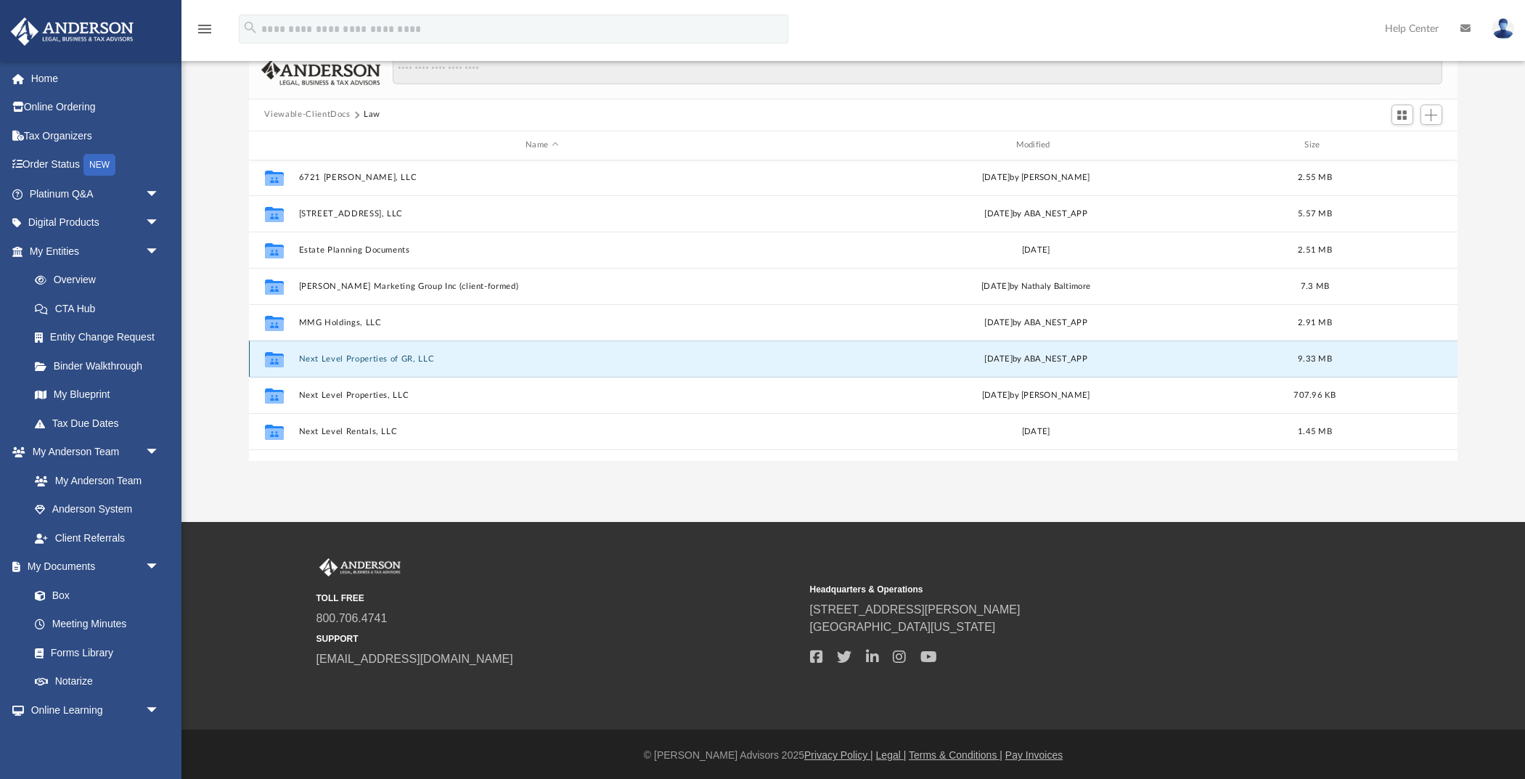
click at [347, 357] on button "Next Level Properties of GR, LLC" at bounding box center [541, 358] width 487 height 9
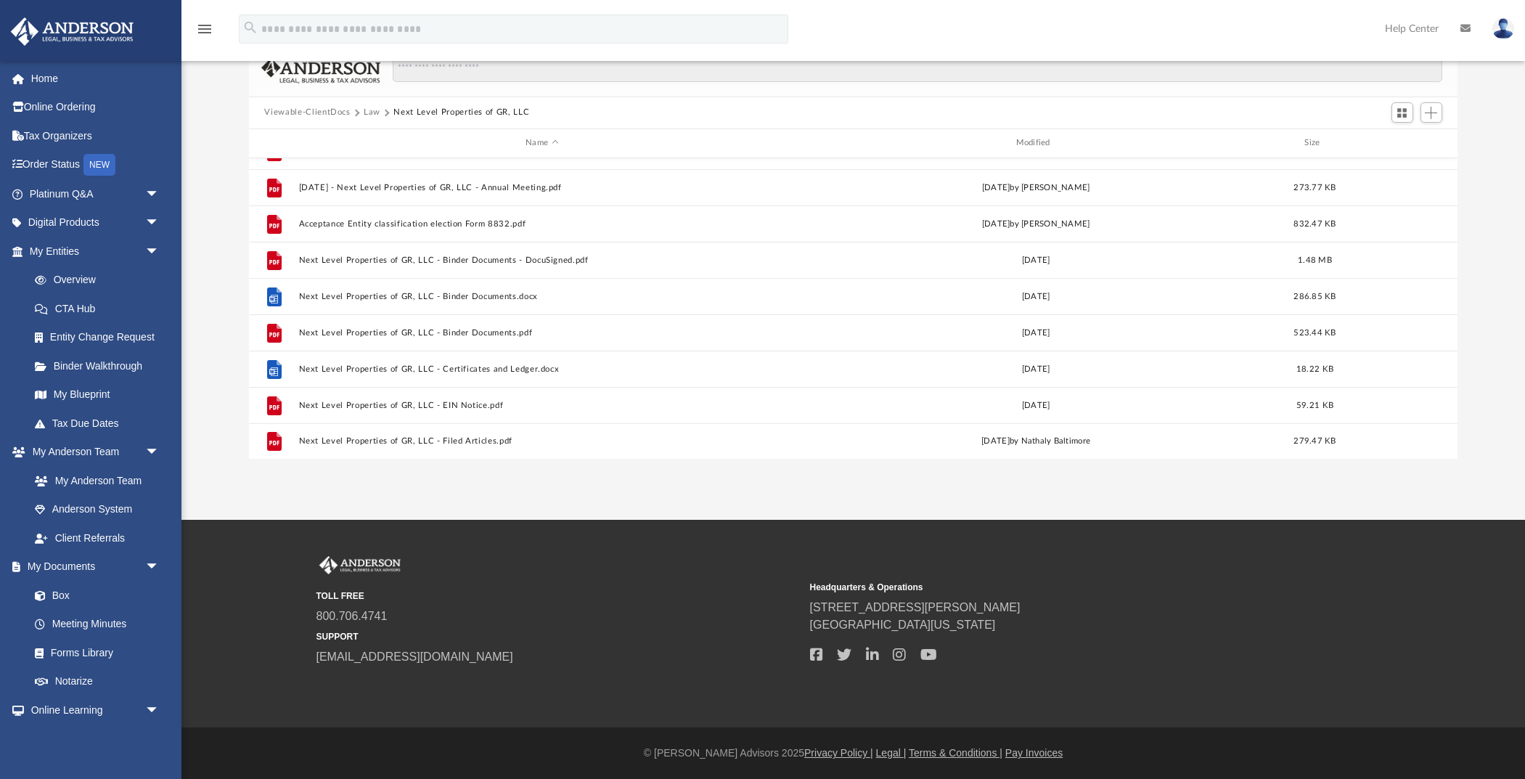
scroll to position [0, 0]
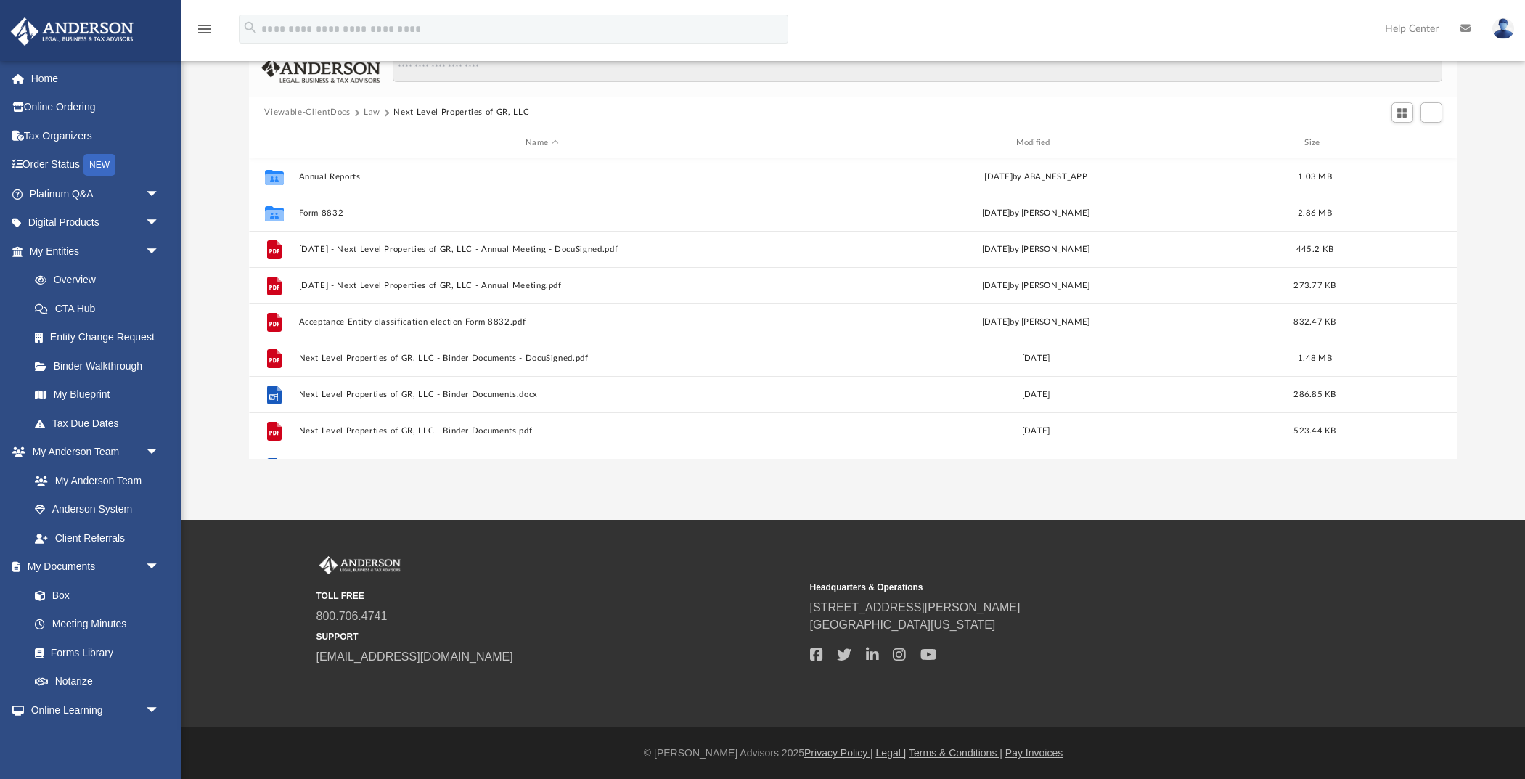
click at [1140, 108] on div "Viewable-ClientDocs Law Next Level Properties of GR, LLC" at bounding box center [853, 113] width 1209 height 32
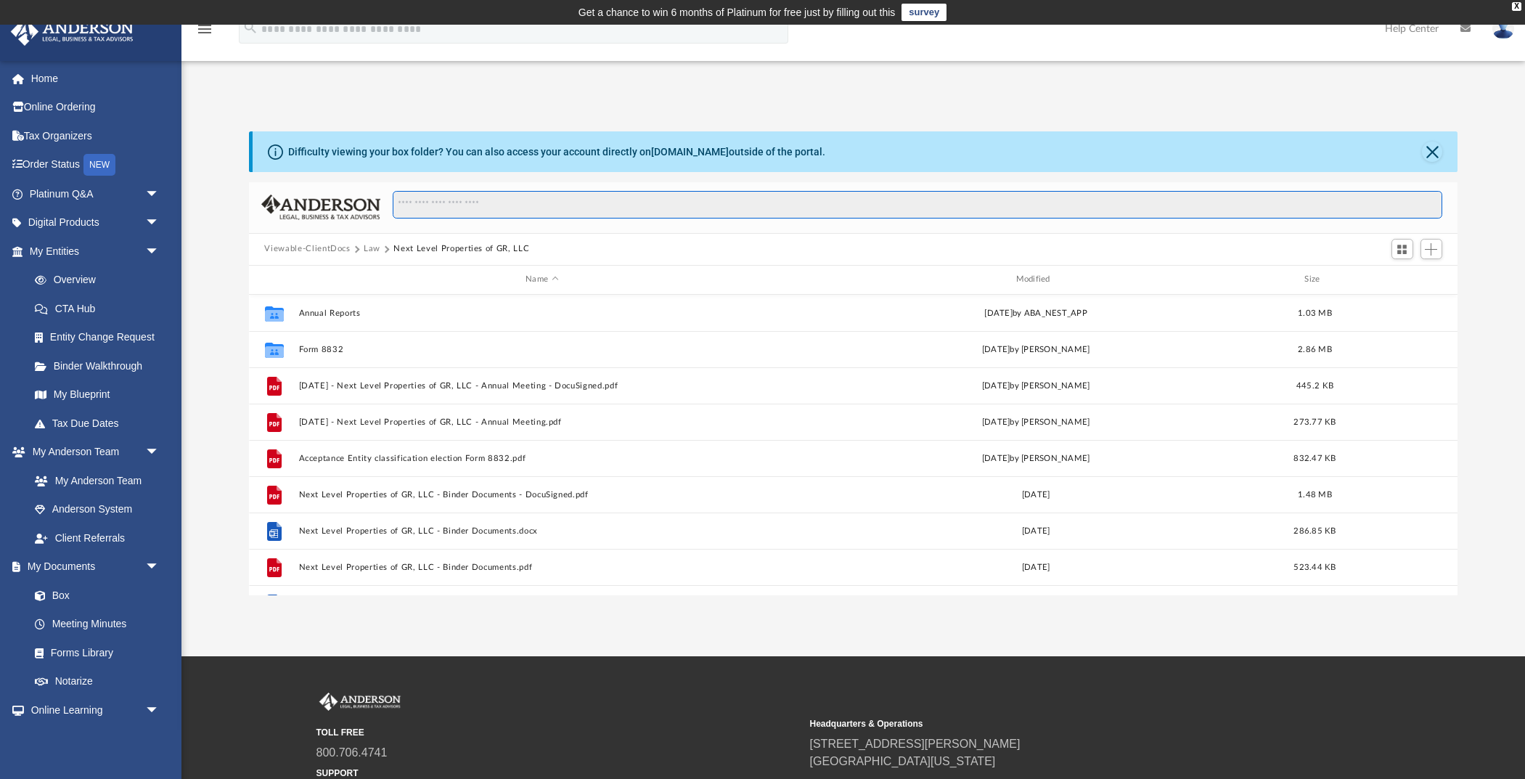
click at [473, 201] on input "Search files and folders" at bounding box center [917, 205] width 1049 height 28
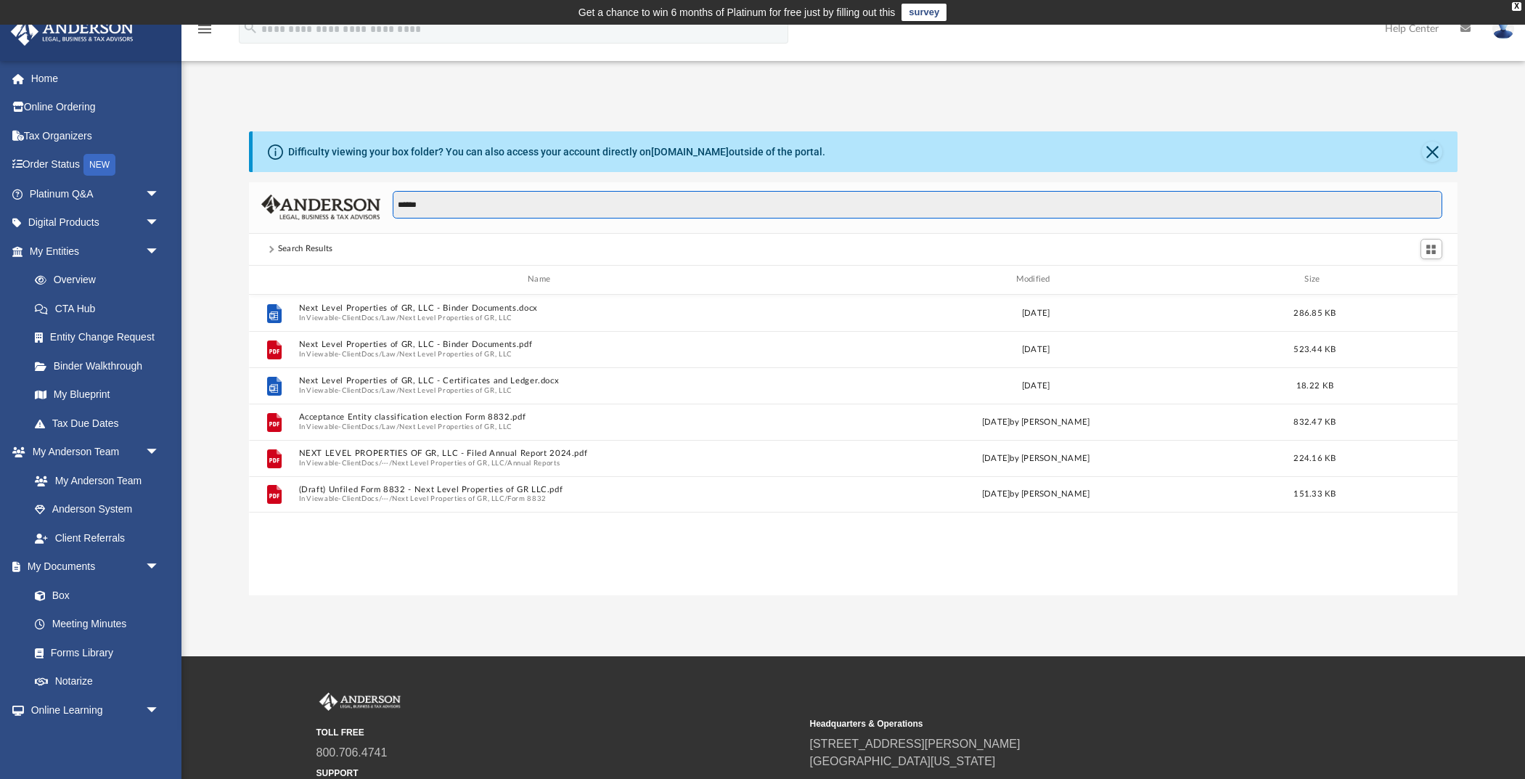
type input "******"
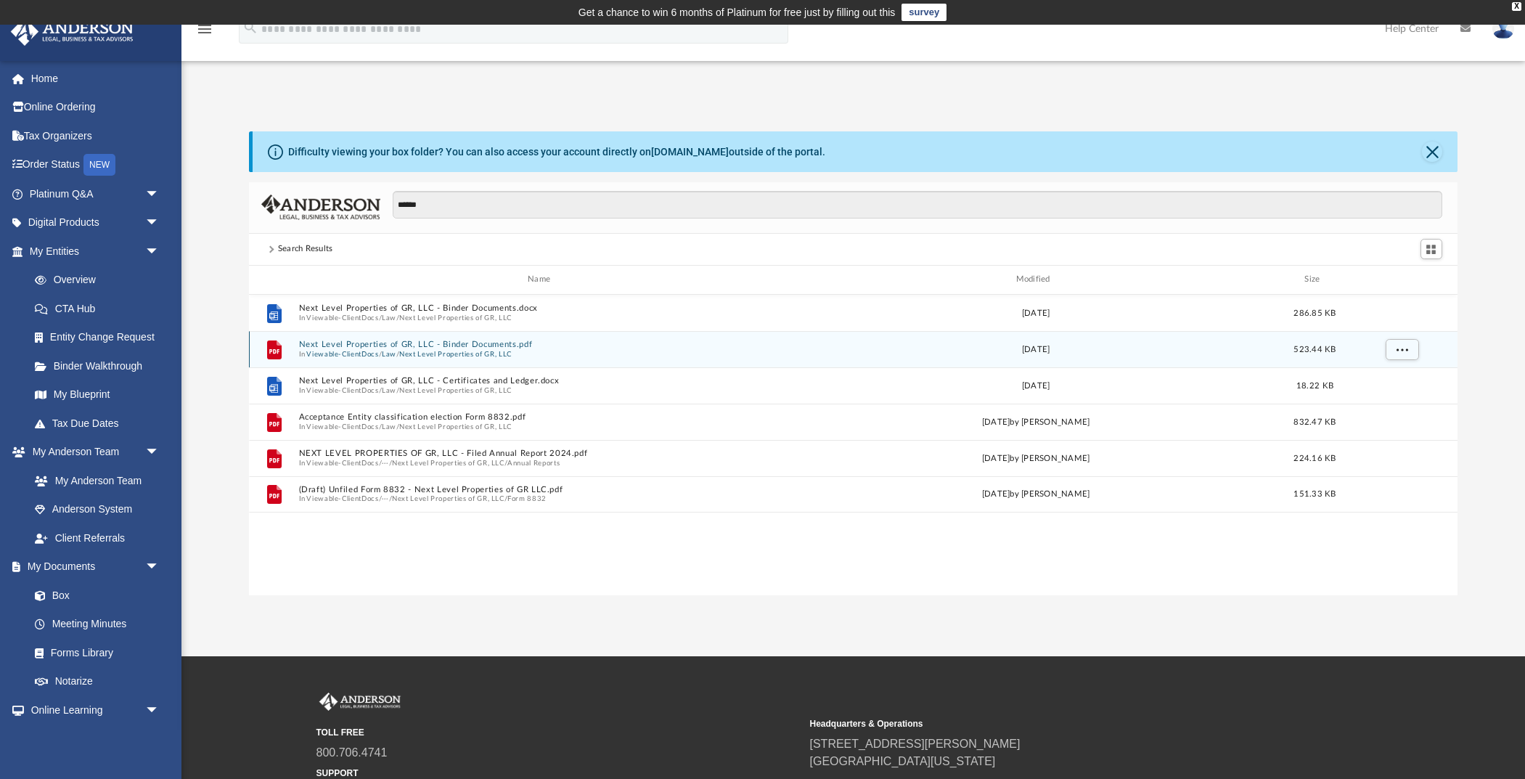
click at [479, 344] on button "Next Level Properties of GR, LLC - Binder Documents.pdf" at bounding box center [541, 344] width 487 height 9
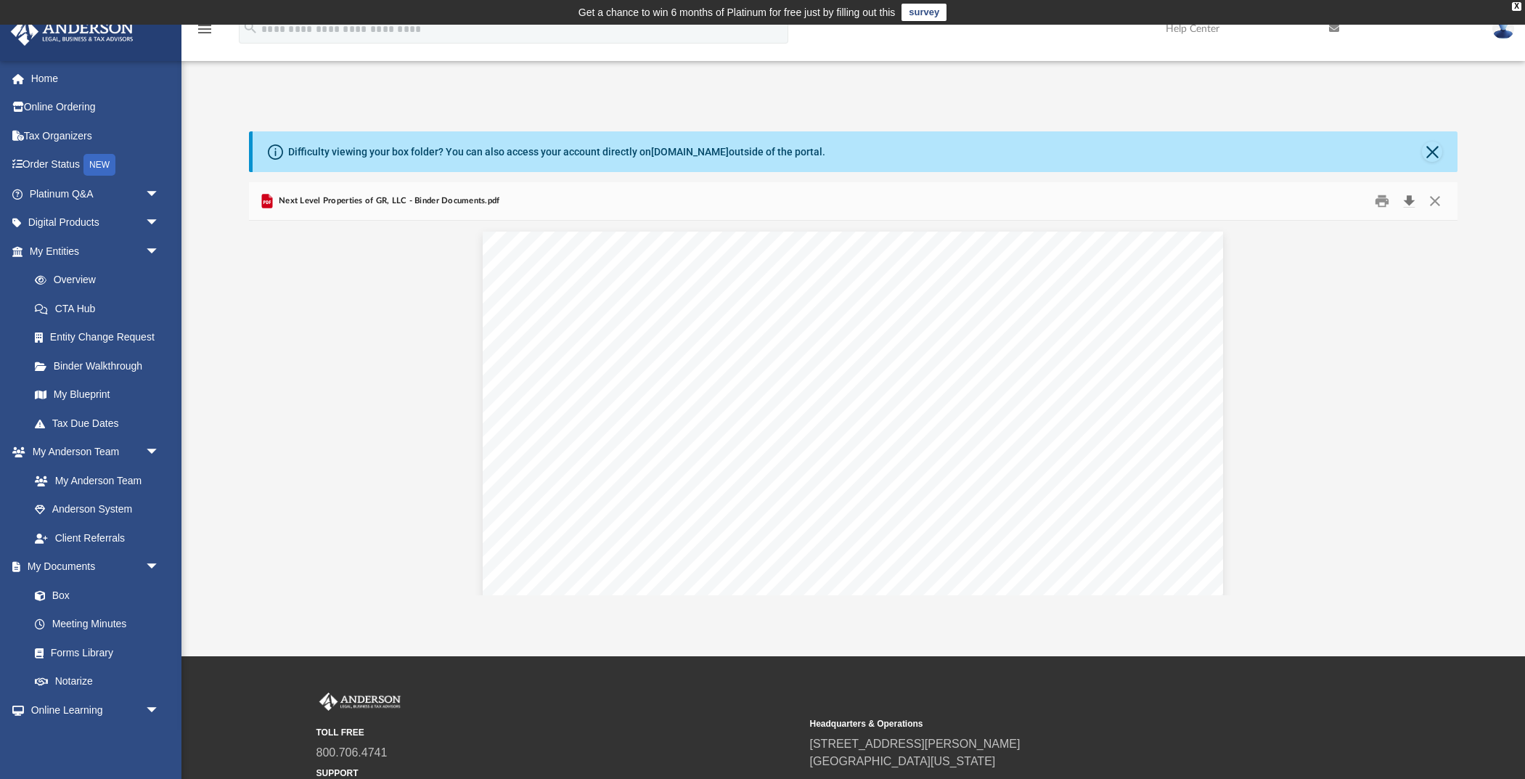
click at [1414, 200] on button "Download" at bounding box center [1410, 200] width 26 height 23
drag, startPoint x: 1003, startPoint y: 86, endPoint x: 1011, endPoint y: 81, distance: 9.9
click at [1004, 86] on div "App bmit@merchantconcepts.com Sign Out bmit@merchantconcepts.com Home Online Or…" at bounding box center [762, 341] width 1525 height 510
click at [1043, 405] on div "August 22, 2023 William Mitchell 1314 NW Irving #610 Portland, OR 97209 Re: Nex…" at bounding box center [853, 711] width 740 height 958
click at [677, 150] on link "[DOMAIN_NAME]" at bounding box center [690, 152] width 78 height 12
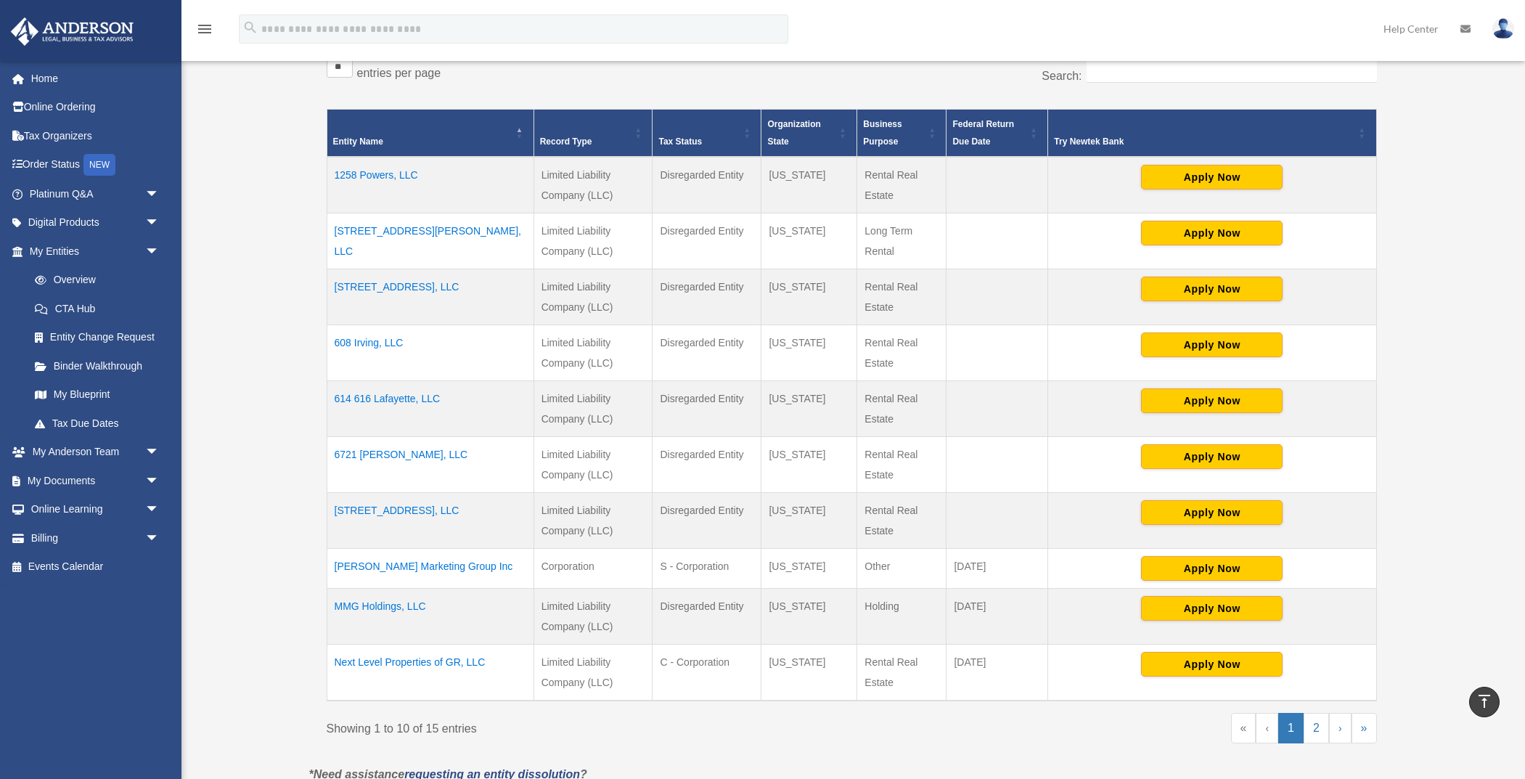
scroll to position [290, 0]
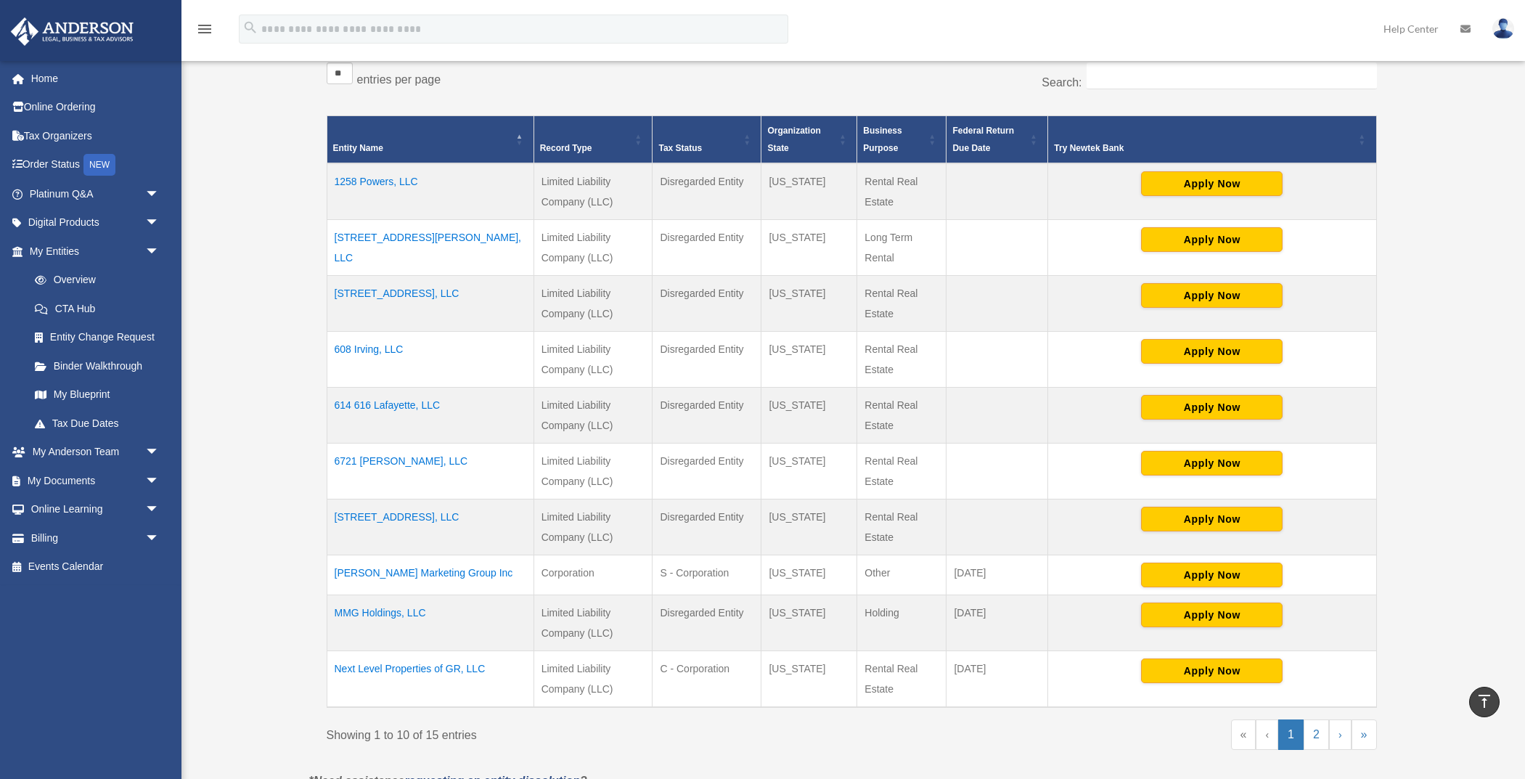
drag, startPoint x: 441, startPoint y: 185, endPoint x: 479, endPoint y: 185, distance: 37.7
click at [479, 185] on td "1258 Powers, LLC" at bounding box center [430, 191] width 207 height 57
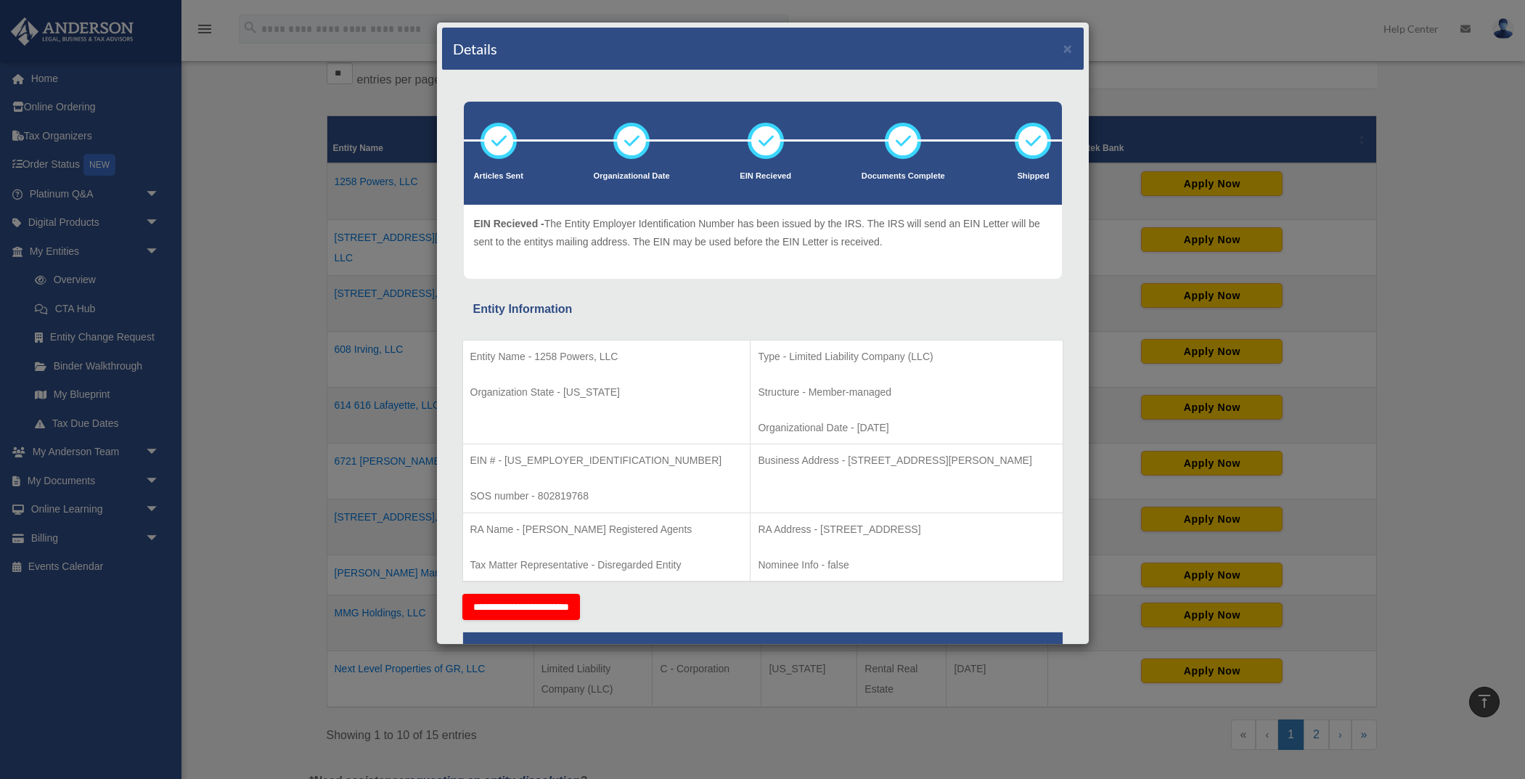
click at [1466, 185] on div "Details × Articles Sent Organizational Date" at bounding box center [762, 389] width 1525 height 779
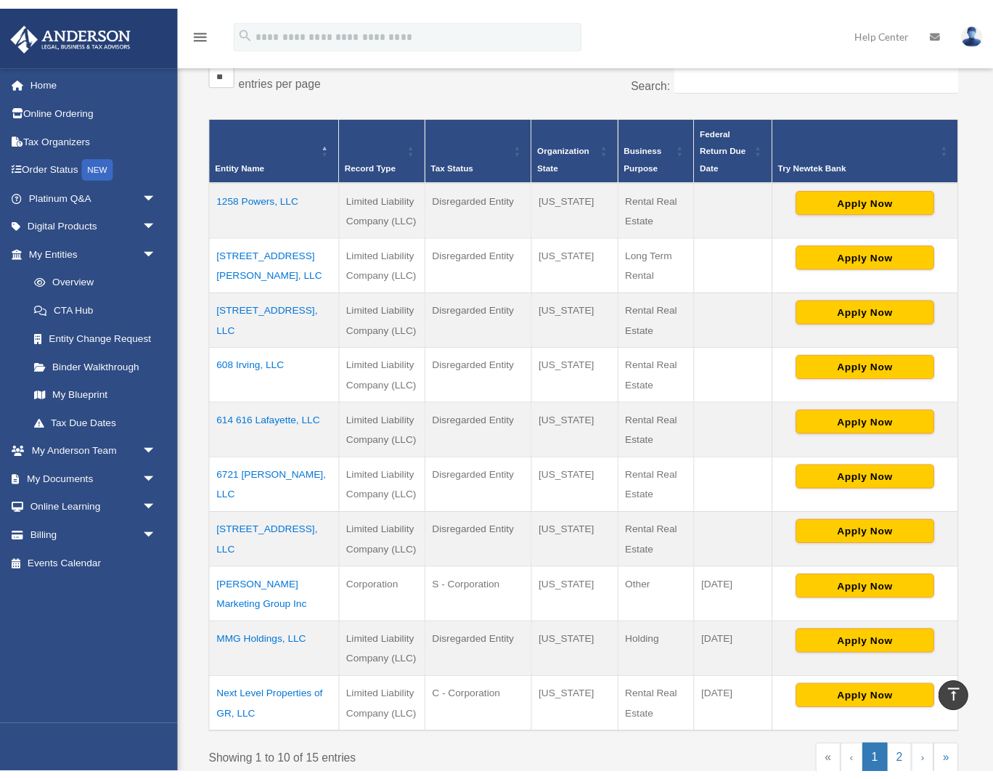
scroll to position [271, 0]
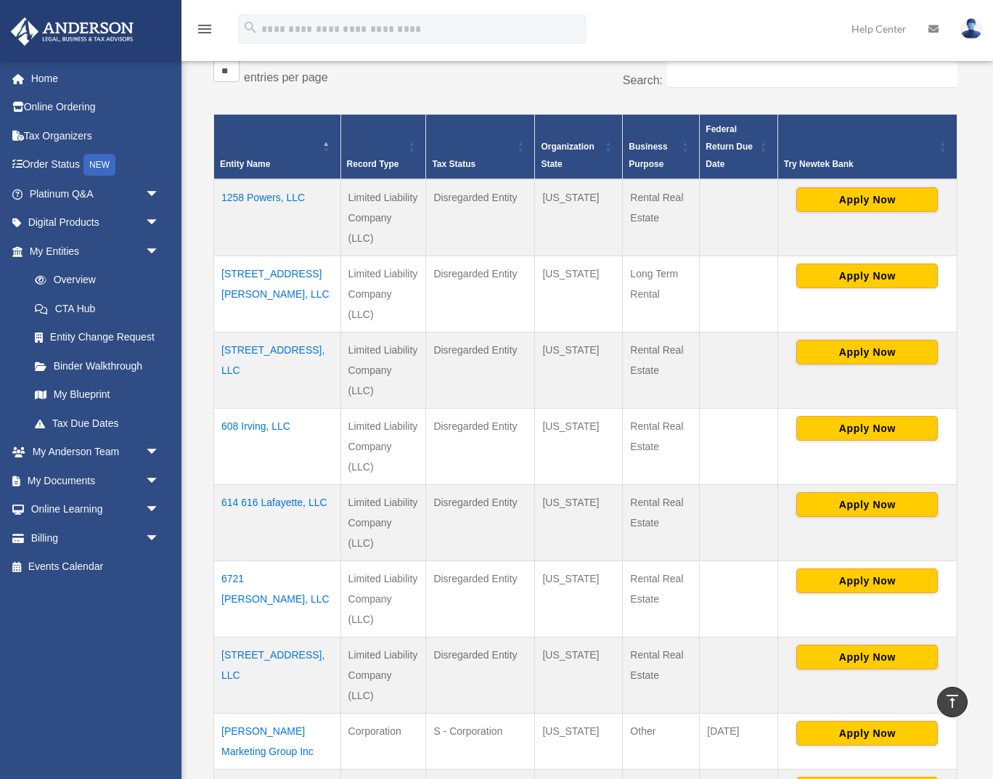
drag, startPoint x: 225, startPoint y: 351, endPoint x: 330, endPoint y: 349, distance: 105.3
click at [330, 349] on td "506 Prospect Ave, LLC" at bounding box center [277, 370] width 127 height 76
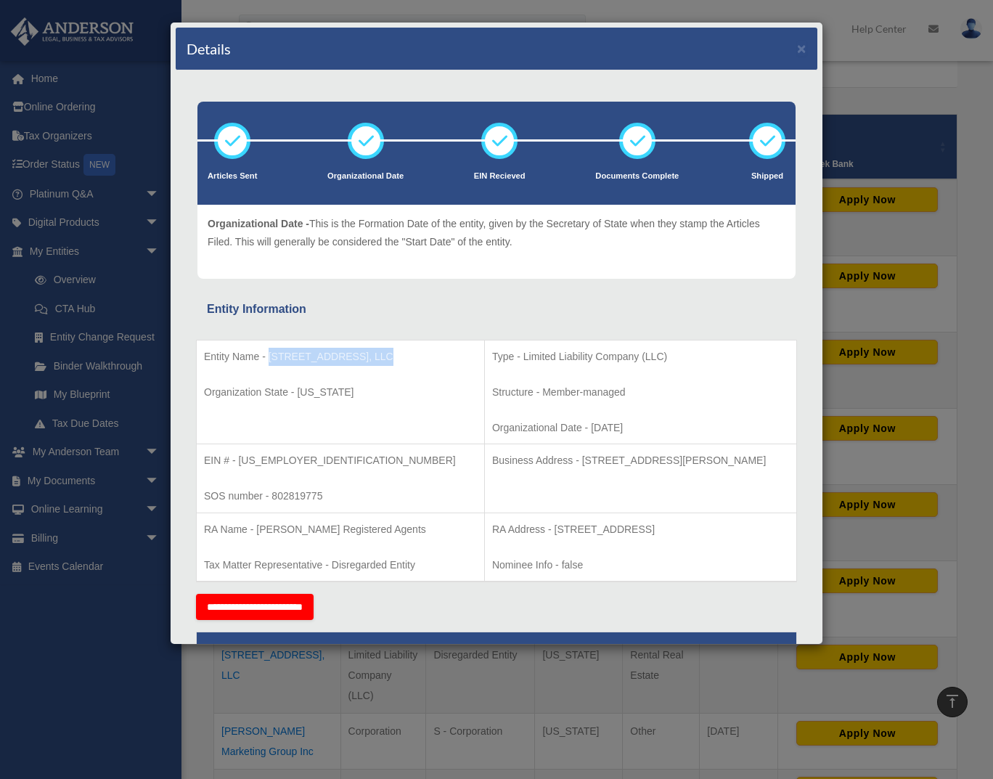
drag, startPoint x: 372, startPoint y: 362, endPoint x: 269, endPoint y: 358, distance: 103.1
click at [269, 358] on p "Entity Name - 506 Prospect Ave, LLC" at bounding box center [340, 357] width 273 height 18
copy p "506 Prospect Ave, LLC"
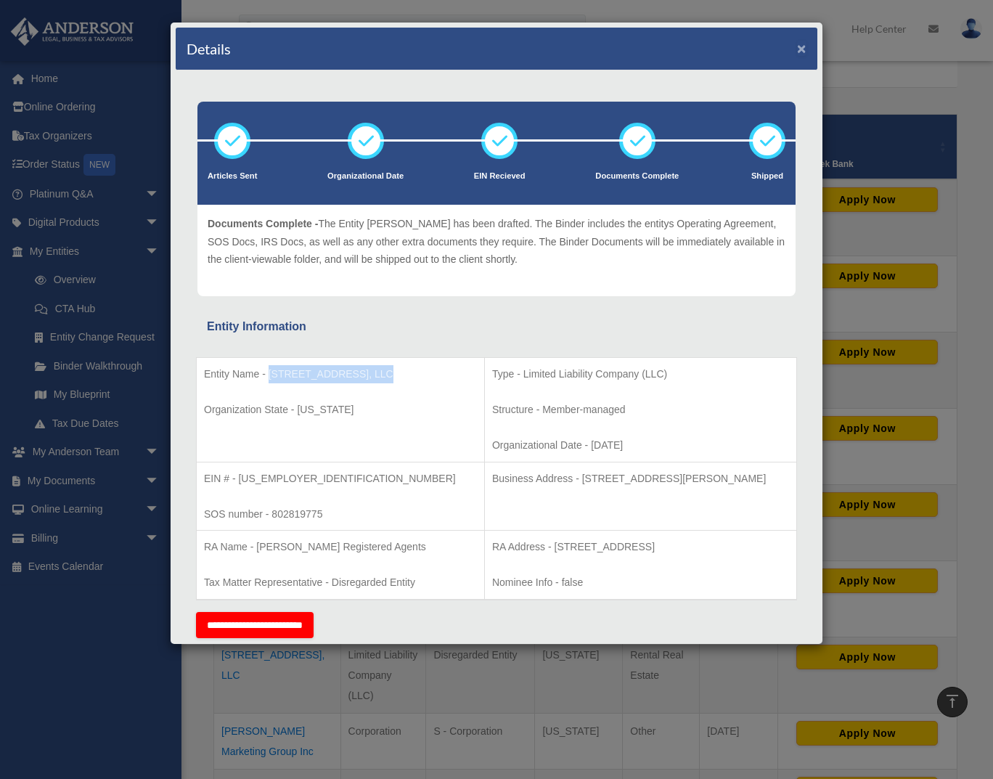
click at [803, 53] on button "×" at bounding box center [801, 48] width 9 height 15
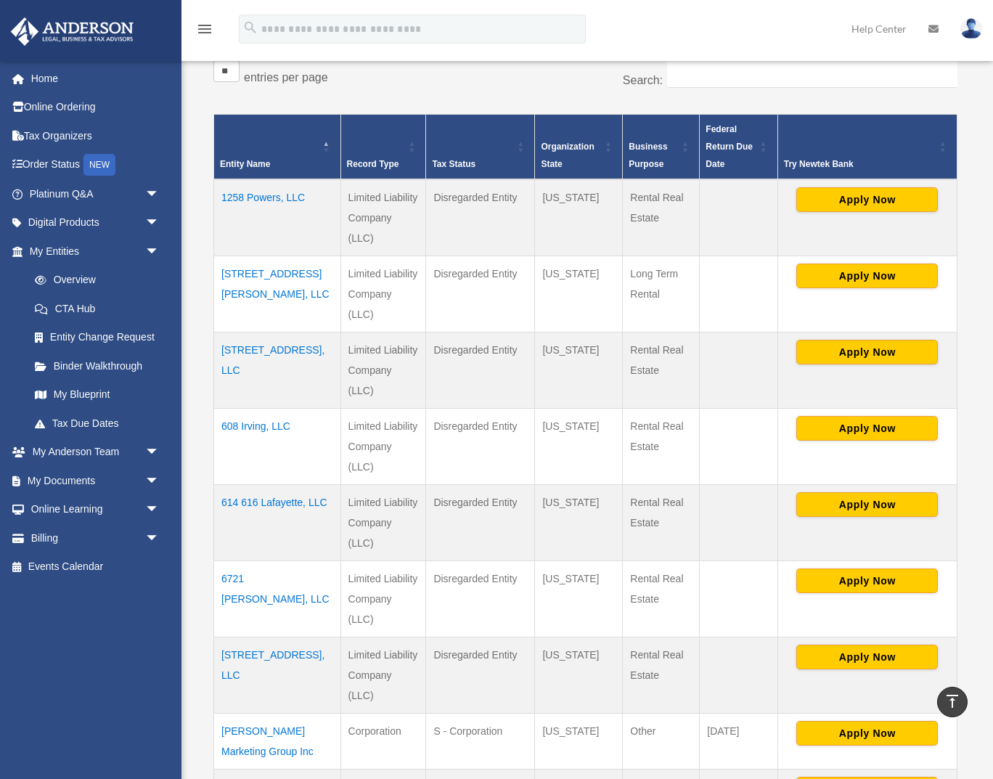
drag, startPoint x: 297, startPoint y: 427, endPoint x: 222, endPoint y: 425, distance: 74.8
click at [222, 425] on td "608 Irving, LLC" at bounding box center [277, 446] width 127 height 76
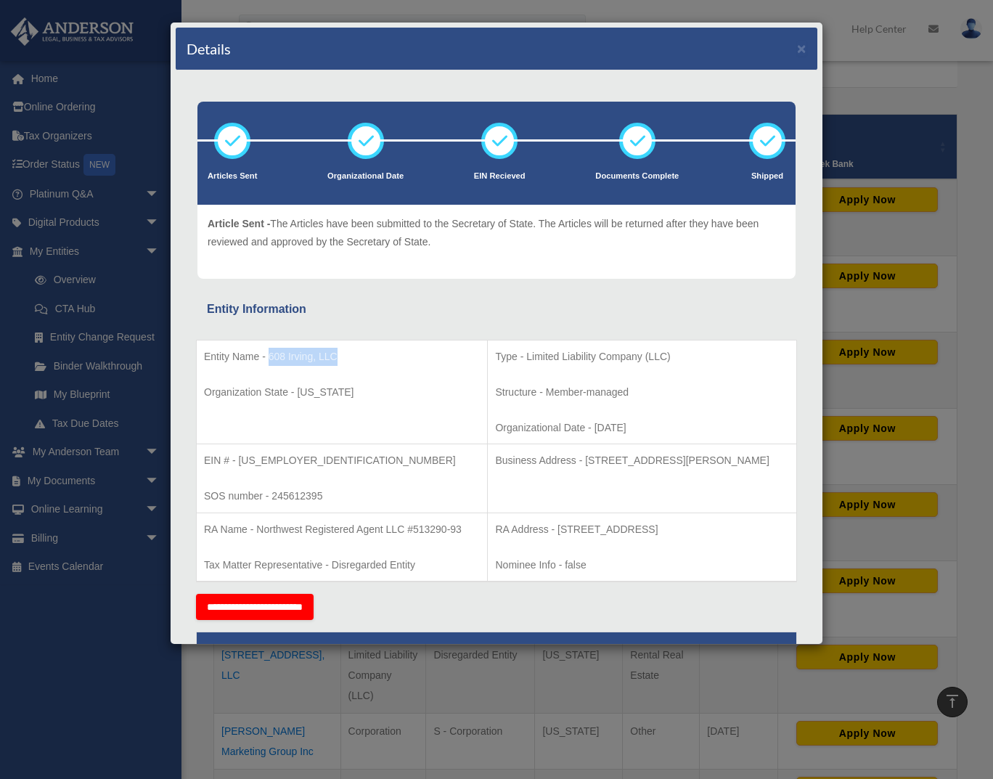
drag, startPoint x: 339, startPoint y: 357, endPoint x: 274, endPoint y: 356, distance: 64.6
click at [272, 356] on p "Entity Name - 608 Irving, LLC" at bounding box center [342, 357] width 276 height 18
drag, startPoint x: 265, startPoint y: 356, endPoint x: 334, endPoint y: 357, distance: 69.0
click at [332, 358] on p "Entity Name - 608 Irving, LLC" at bounding box center [342, 357] width 276 height 18
click at [332, 357] on p "Entity Name - 608 Irving, LLC" at bounding box center [342, 357] width 276 height 18
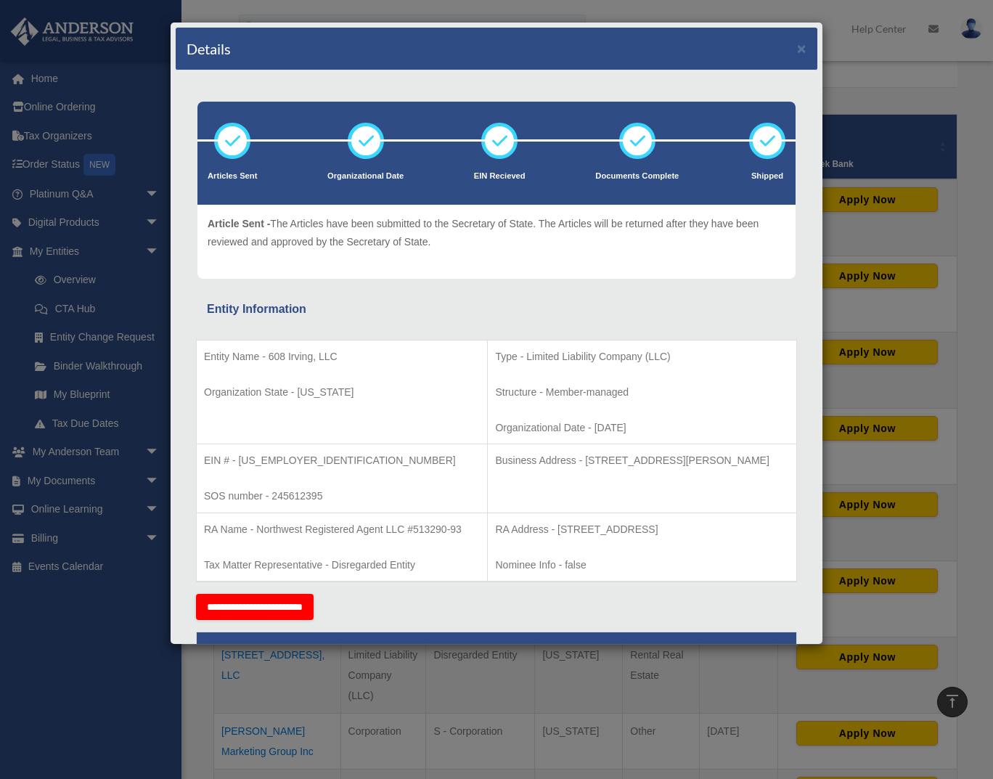
click at [341, 355] on p "Entity Name - 608 Irving, LLC" at bounding box center [342, 357] width 276 height 18
drag, startPoint x: 342, startPoint y: 355, endPoint x: 275, endPoint y: 354, distance: 66.8
click at [271, 354] on p "Entity Name - 608 Irving, LLC" at bounding box center [342, 357] width 276 height 18
drag, startPoint x: 269, startPoint y: 355, endPoint x: 116, endPoint y: 328, distance: 155.5
click at [296, 355] on p "Entity Name - 608 Irving, LLC" at bounding box center [342, 357] width 276 height 18
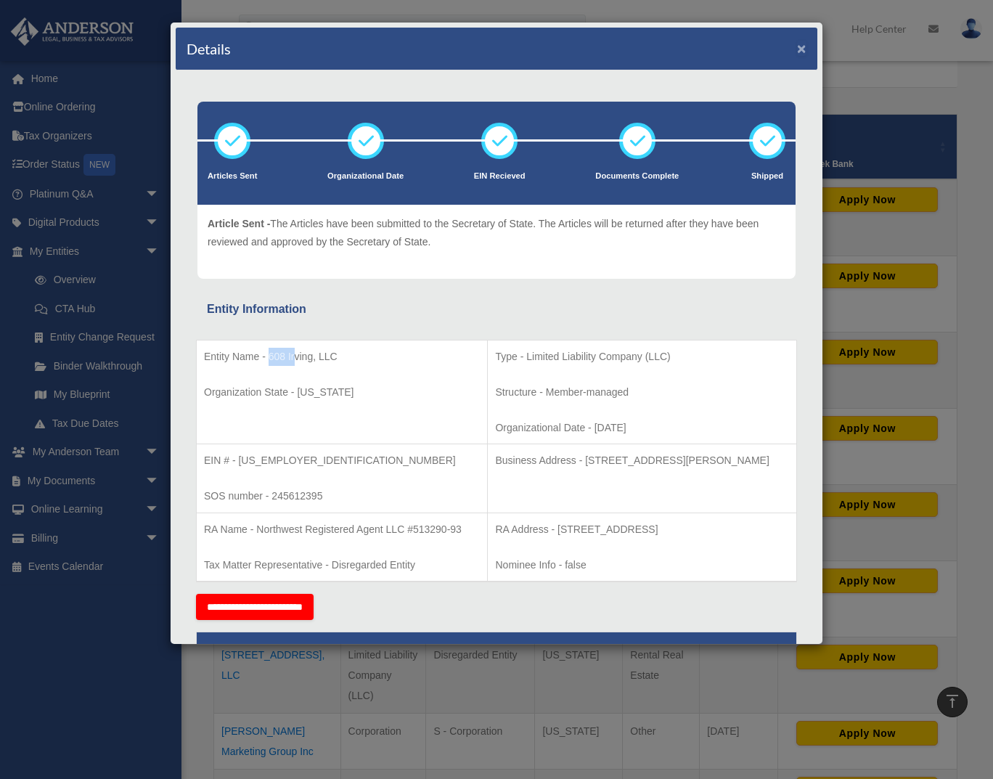
click at [806, 50] on button "×" at bounding box center [801, 48] width 9 height 15
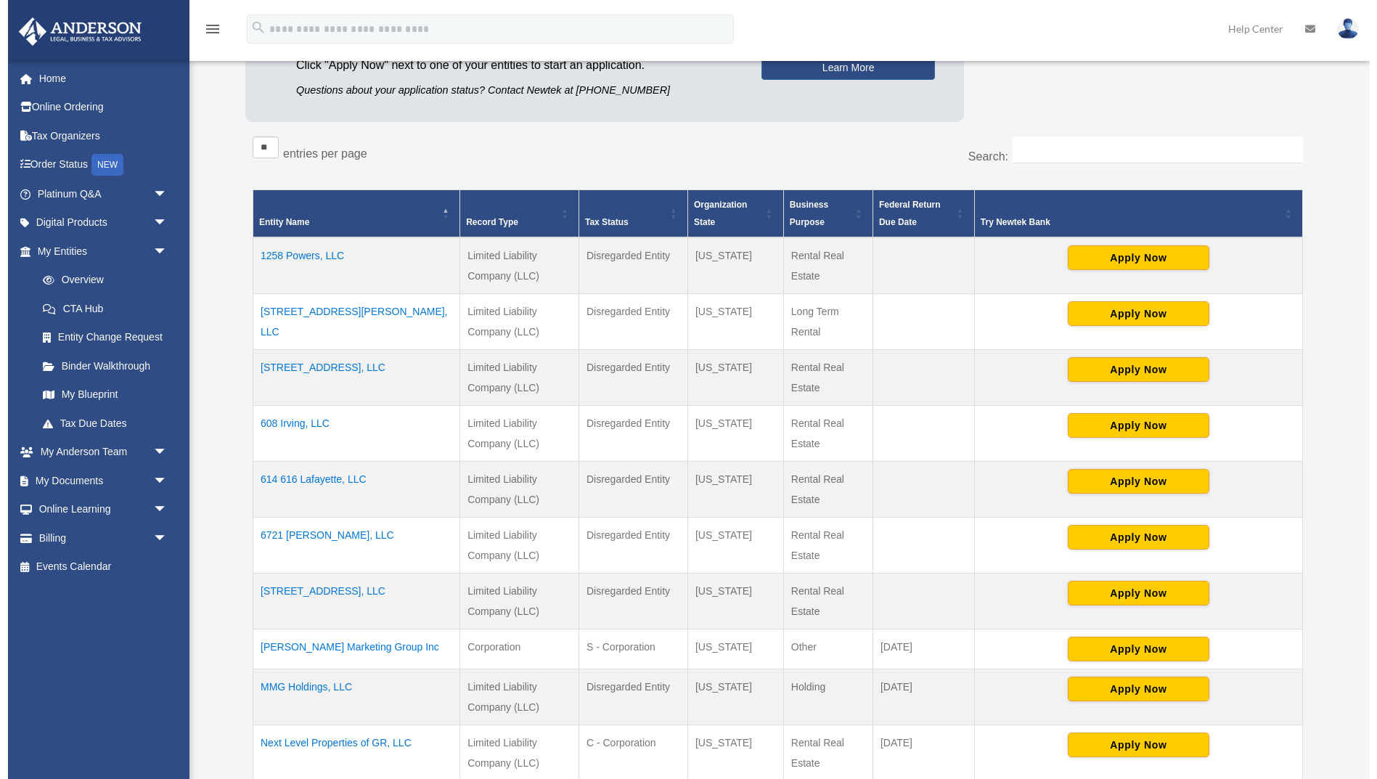
scroll to position [210, 0]
